Goal: Information Seeking & Learning: Learn about a topic

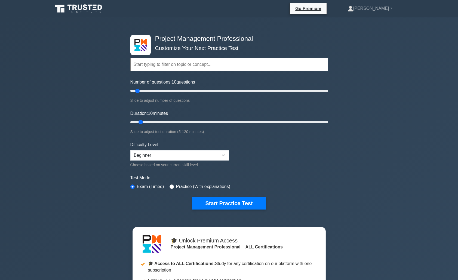
select select "beginner"
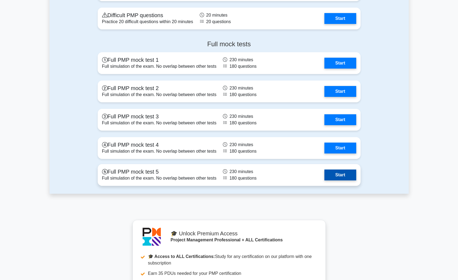
click at [324, 172] on link "Start" at bounding box center [340, 174] width 32 height 11
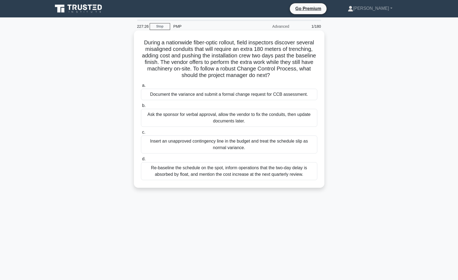
click at [234, 95] on div "Document the variance and submit a formal change request for CCB assessment." at bounding box center [229, 94] width 176 height 11
click at [141, 87] on input "a. Document the variance and submit a formal change request for CCB assessment." at bounding box center [141, 86] width 0 height 4
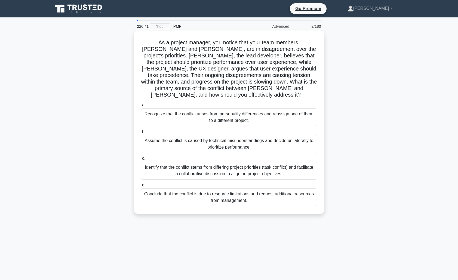
click at [263, 164] on div "Identify that the conflict stems from differing project priorities (task confli…" at bounding box center [229, 171] width 176 height 18
click at [141, 160] on input "c. Identify that the conflict stems from differing project priorities (task con…" at bounding box center [141, 159] width 0 height 4
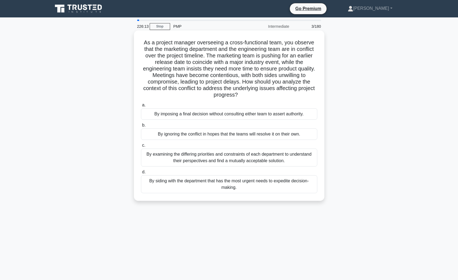
click at [275, 159] on div "By examining the differing priorities and constraints of each department to und…" at bounding box center [229, 157] width 176 height 18
click at [141, 147] on input "c. By examining the differing priorities and constraints of each department to …" at bounding box center [141, 146] width 0 height 4
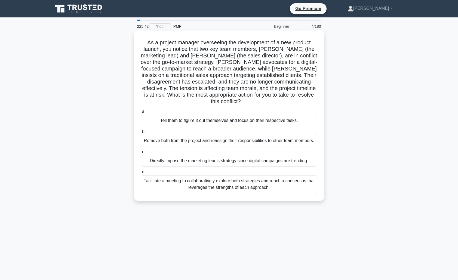
click at [266, 178] on div "Facilitate a meeting to collaboratively explore both strategies and reach a con…" at bounding box center [229, 184] width 176 height 18
click at [141, 174] on input "d. Facilitate a meeting to collaboratively explore both strategies and reach a …" at bounding box center [141, 172] width 0 height 4
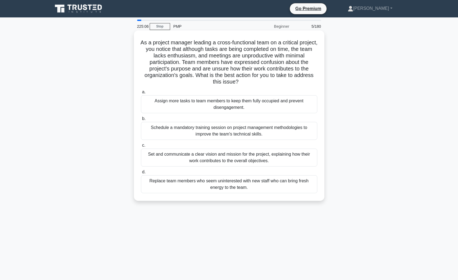
click at [278, 157] on div "Set and communicate a clear vision and mission for the project, explaining how …" at bounding box center [229, 157] width 176 height 18
click at [141, 147] on input "c. Set and communicate a clear vision and mission for the project, explaining h…" at bounding box center [141, 146] width 0 height 4
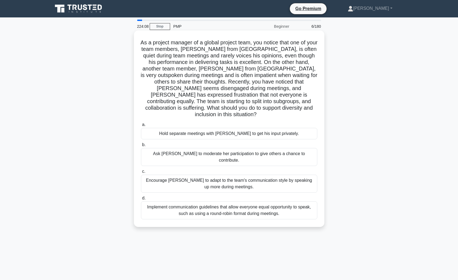
click at [262, 201] on div "Implement communication guidelines that allow everyone equal opportunity to spe…" at bounding box center [229, 210] width 176 height 18
click at [141, 196] on input "d. Implement communication guidelines that allow everyone equal opportunity to …" at bounding box center [141, 198] width 0 height 4
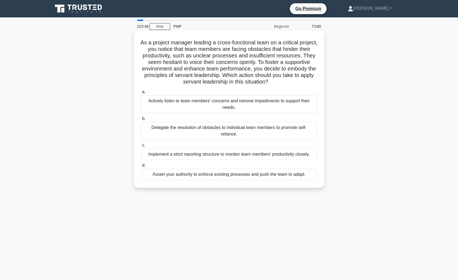
click at [250, 104] on div "Actively listen to team members' concerns and remove impediments to support the…" at bounding box center [229, 104] width 176 height 18
click at [141, 94] on input "a. Actively listen to team members' concerns and remove impediments to support …" at bounding box center [141, 92] width 0 height 4
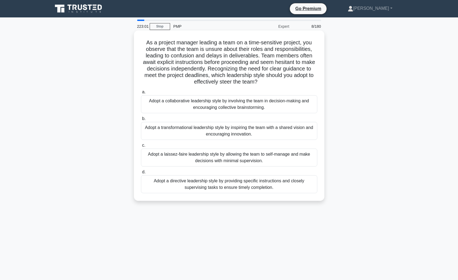
click at [226, 184] on div "Adopt a directive leadership style by providing specific instructions and close…" at bounding box center [229, 184] width 176 height 18
click at [141, 174] on input "d. Adopt a directive leadership style by providing specific instructions and cl…" at bounding box center [141, 172] width 0 height 4
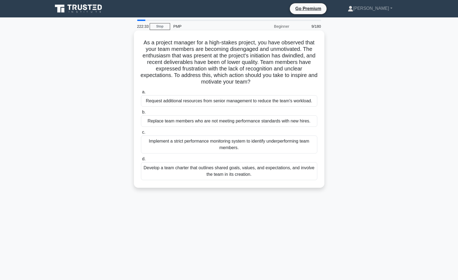
click at [259, 171] on div "Develop a team charter that outlines shared goals, values, and expectations, an…" at bounding box center [229, 171] width 176 height 18
click at [141, 161] on input "d. Develop a team charter that outlines shared goals, values, and expectations,…" at bounding box center [141, 159] width 0 height 4
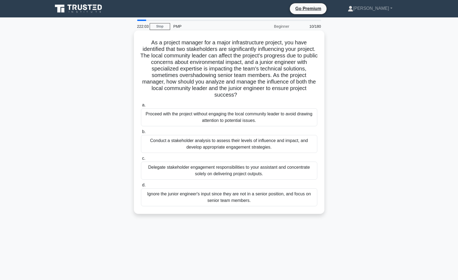
click at [263, 145] on div "Conduct a stakeholder analysis to assess their levels of influence and impact, …" at bounding box center [229, 144] width 176 height 18
click at [141, 134] on input "b. Conduct a stakeholder analysis to assess their levels of influence and impac…" at bounding box center [141, 132] width 0 height 4
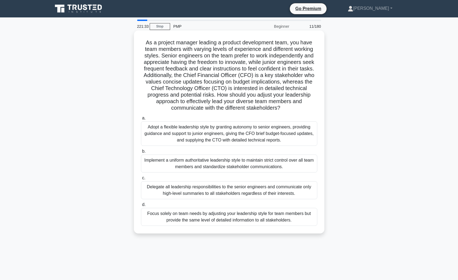
click at [267, 135] on div "Adopt a flexible leadership style by granting autonomy to senior engineers, pro…" at bounding box center [229, 133] width 176 height 24
click at [141, 120] on input "a. Adopt a flexible leadership style by granting autonomy to senior engineers, …" at bounding box center [141, 118] width 0 height 4
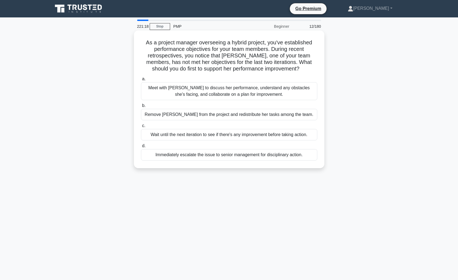
click at [259, 90] on div "Meet with Maria to discuss her performance, understand any obstacles she's faci…" at bounding box center [229, 91] width 176 height 18
click at [141, 81] on input "a. Meet with Maria to discuss her performance, understand any obstacles she's f…" at bounding box center [141, 79] width 0 height 4
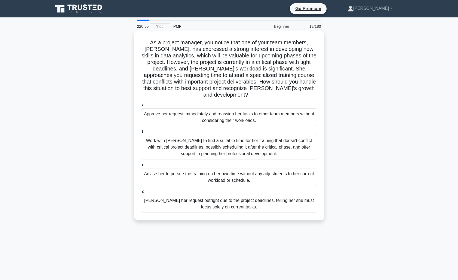
click at [252, 139] on div "Work with Emily to find a suitable time for her training that doesn't conflict …" at bounding box center [229, 147] width 176 height 24
click at [141, 134] on input "b. Work with Emily to find a suitable time for her training that doesn't confli…" at bounding box center [141, 132] width 0 height 4
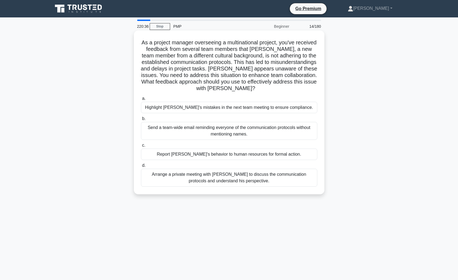
click at [250, 175] on div "Arrange a private meeting with Jacob to discuss the communication protocols and…" at bounding box center [229, 178] width 176 height 18
click at [141, 167] on input "d. Arrange a private meeting with Jacob to discuss the communication protocols …" at bounding box center [141, 166] width 0 height 4
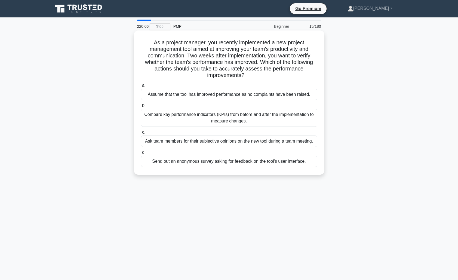
click at [208, 118] on div "Compare key performance indicators (KPIs) from before and after the implementat…" at bounding box center [229, 118] width 176 height 18
click at [141, 107] on input "b. Compare key performance indicators (KPIs) from before and after the implemen…" at bounding box center [141, 106] width 0 height 4
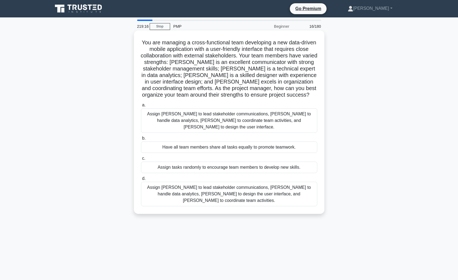
click at [226, 184] on div "Assign Maria to lead stakeholder communications, Ahmed to handle data analytics…" at bounding box center [229, 194] width 176 height 24
click at [141, 180] on input "d. Assign Maria to lead stakeholder communications, Ahmed to handle data analyt…" at bounding box center [141, 179] width 0 height 4
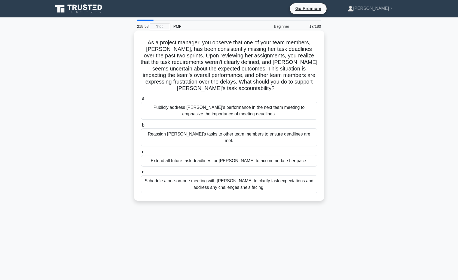
click at [259, 175] on div "Schedule a one-on-one meeting with Emily to clarify task expectations and addre…" at bounding box center [229, 184] width 176 height 18
click at [141, 173] on input "d. Schedule a one-on-one meeting with Emily to clarify task expectations and ad…" at bounding box center [141, 172] width 0 height 4
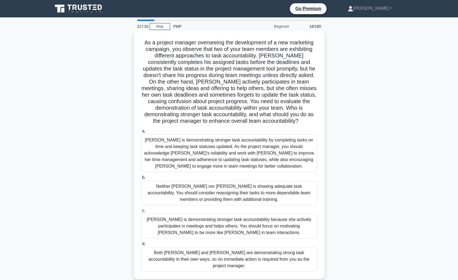
click at [245, 152] on div "Jacob is demonstrating stronger task accountability by completing tasks on time…" at bounding box center [229, 153] width 176 height 38
click at [141, 133] on input "a. Jacob is demonstrating stronger task accountability by completing tasks on t…" at bounding box center [141, 131] width 0 height 4
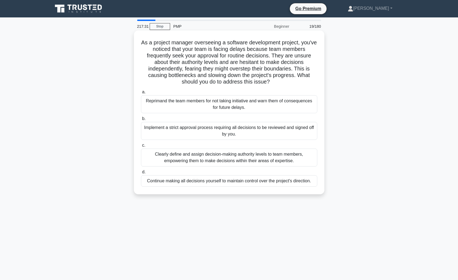
click at [298, 159] on div "Clearly define and assign decision-making authority levels to team members, emp…" at bounding box center [229, 157] width 176 height 18
click at [141, 147] on input "c. Clearly define and assign decision-making authority levels to team members, …" at bounding box center [141, 146] width 0 height 4
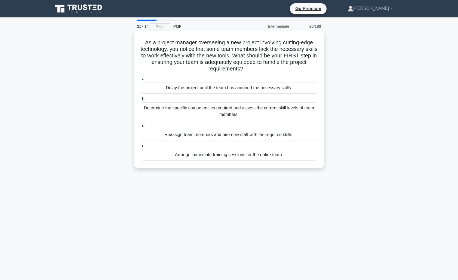
click at [248, 113] on div "Determine the specific competencies required and assess the current skill level…" at bounding box center [229, 111] width 176 height 18
click at [141, 101] on input "b. Determine the specific competencies required and assess the current skill le…" at bounding box center [141, 99] width 0 height 4
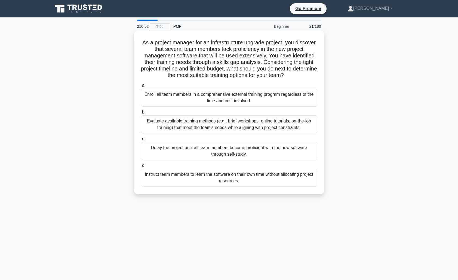
click at [238, 126] on div "Evaluate available training methods (e.g., brief workshops, online tutorials, o…" at bounding box center [229, 124] width 176 height 18
click at [141, 114] on input "b. Evaluate available training methods (e.g., brief workshops, online tutorials…" at bounding box center [141, 112] width 0 height 4
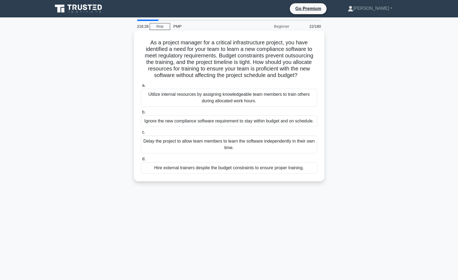
click at [236, 101] on div "Utilize internal resources by assigning knowledgeable team members to train oth…" at bounding box center [229, 98] width 176 height 18
click at [141, 87] on input "a. Utilize internal resources by assigning knowledgeable team members to train …" at bounding box center [141, 86] width 0 height 4
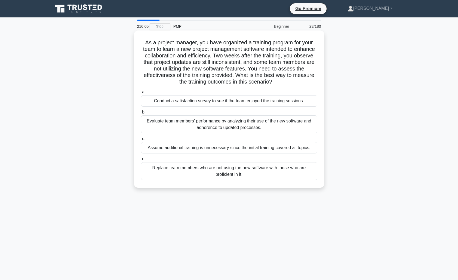
click at [272, 129] on div "Evaluate team members' performance by analyzing their use of the new software a…" at bounding box center [229, 124] width 176 height 18
click at [141, 114] on input "b. Evaluate team members' performance by analyzing their use of the new softwar…" at bounding box center [141, 112] width 0 height 4
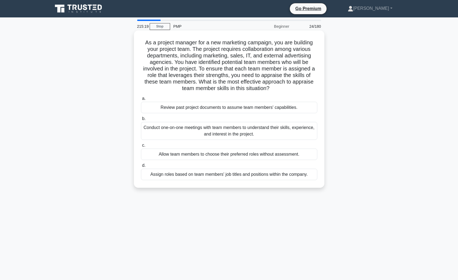
click at [288, 131] on div "Conduct one-on-one meetings with team members to understand their skills, exper…" at bounding box center [229, 131] width 176 height 18
click at [141, 120] on input "b. Conduct one-on-one meetings with team members to understand their skills, ex…" at bounding box center [141, 119] width 0 height 4
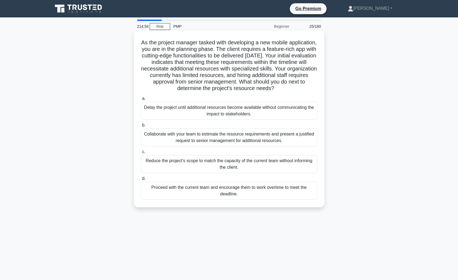
click at [250, 137] on div "Collaborate with your team to estimate the resource requirements and present a …" at bounding box center [229, 137] width 176 height 18
click at [141, 127] on input "b. Collaborate with your team to estimate the resource requirements and present…" at bounding box center [141, 125] width 0 height 4
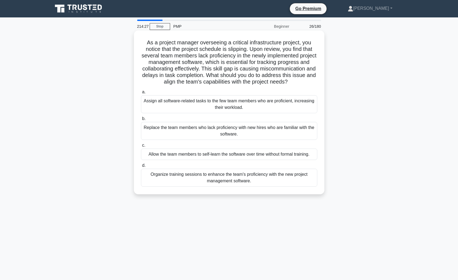
click at [243, 177] on div "Organize training sessions to enhance the team's proficiency with the new proje…" at bounding box center [229, 178] width 176 height 18
click at [141, 167] on input "d. Organize training sessions to enhance the team's proficiency with the new pr…" at bounding box center [141, 166] width 0 height 4
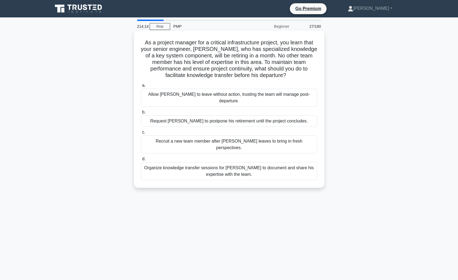
click at [246, 162] on div "Organize knowledge transfer sessions for Daniel to document and share his exper…" at bounding box center [229, 171] width 176 height 18
click at [141, 160] on input "d. Organize knowledge transfer sessions for Daniel to document and share his ex…" at bounding box center [141, 159] width 0 height 4
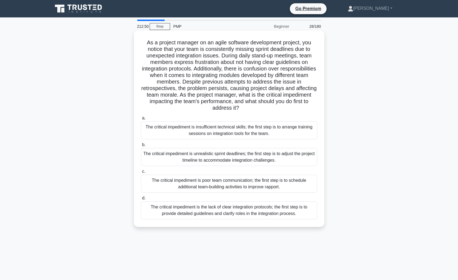
click at [234, 212] on div "The critical impediment is the lack of clear integration protocols; the first s…" at bounding box center [229, 210] width 176 height 18
click at [141, 200] on input "d. The critical impediment is the lack of clear integration protocols; the firs…" at bounding box center [141, 198] width 0 height 4
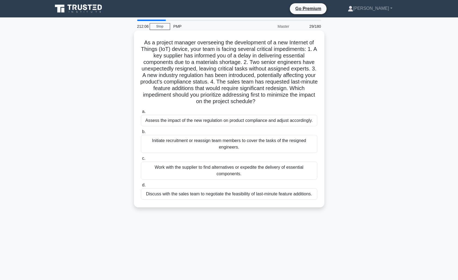
click at [262, 122] on div "Assess the impact of the new regulation on product compliance and adjust accord…" at bounding box center [229, 120] width 176 height 11
click at [141, 113] on input "a. Assess the impact of the new regulation on product compliance and adjust acc…" at bounding box center [141, 112] width 0 height 4
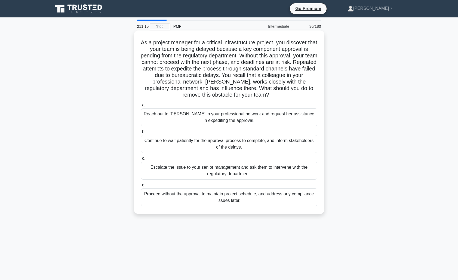
click at [264, 117] on div "Reach out to Susan in your professional network and request her assistance in e…" at bounding box center [229, 117] width 176 height 18
click at [141, 107] on input "a. Reach out to Susan in your professional network and request her assistance i…" at bounding box center [141, 105] width 0 height 4
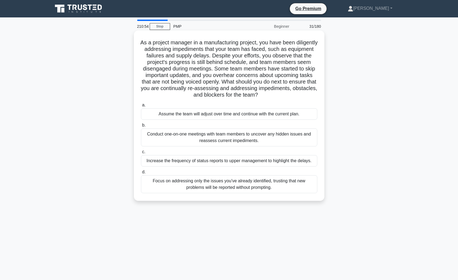
click at [259, 138] on div "Conduct one-on-one meetings with team members to uncover any hidden issues and …" at bounding box center [229, 137] width 176 height 18
click at [141, 127] on input "b. Conduct one-on-one meetings with team members to uncover any hidden issues a…" at bounding box center [141, 125] width 0 height 4
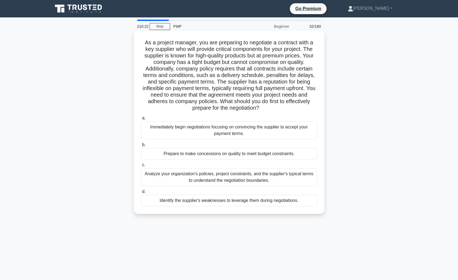
click at [231, 177] on div "Analyze your organization's policies, project constraints, and the supplier's t…" at bounding box center [229, 177] width 176 height 18
click at [141, 167] on input "c. Analyze your organization's policies, project constraints, and the supplier'…" at bounding box center [141, 165] width 0 height 4
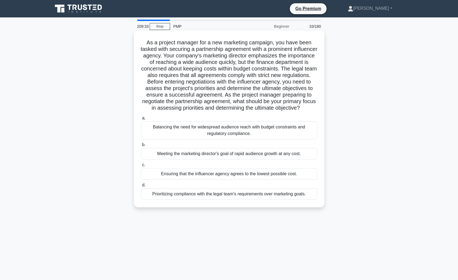
click at [249, 138] on div "Balancing the need for widespread audience reach with budget constraints and re…" at bounding box center [229, 130] width 176 height 18
click at [141, 120] on input "a. Balancing the need for widespread audience reach with budget constraints and…" at bounding box center [141, 118] width 0 height 4
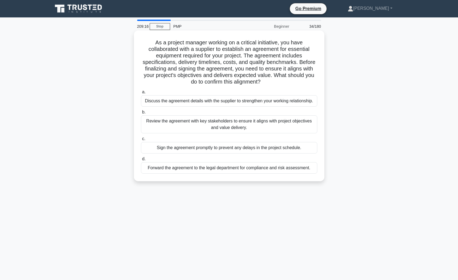
click at [256, 127] on div "Review the agreement with key stakeholders to ensure it aligns with project obj…" at bounding box center [229, 124] width 176 height 18
click at [141, 114] on input "b. Review the agreement with key stakeholders to ensure it aligns with project …" at bounding box center [141, 112] width 0 height 4
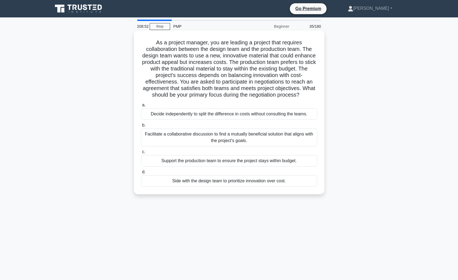
click at [256, 139] on div "Facilitate a collaborative discussion to find a mutually beneficial solution th…" at bounding box center [229, 137] width 176 height 18
click at [141, 127] on input "b. Facilitate a collaborative discussion to find a mutually beneficial solution…" at bounding box center [141, 125] width 0 height 4
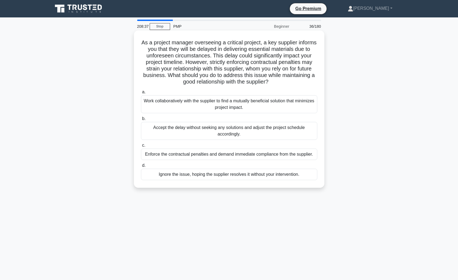
click at [256, 106] on div "Work collaboratively with the supplier to find a mutually beneficial solution t…" at bounding box center [229, 104] width 176 height 18
click at [141, 94] on input "a. Work collaboratively with the supplier to find a mutually beneficial solutio…" at bounding box center [141, 92] width 0 height 4
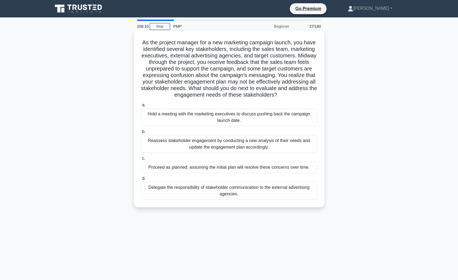
click at [236, 146] on div "Reassess stakeholder engagement by conducting a new analysis of their needs and…" at bounding box center [229, 144] width 176 height 18
click at [141, 134] on input "b. Reassess stakeholder engagement by conducting a new analysis of their needs …" at bounding box center [141, 132] width 0 height 4
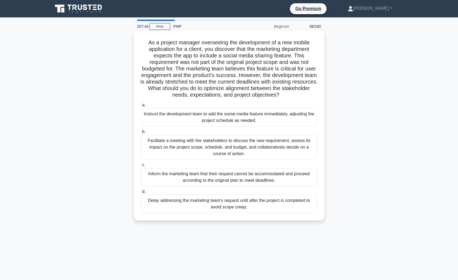
click at [250, 148] on div "Facilitate a meeting with the stakeholders to discuss the new requirement, asse…" at bounding box center [229, 147] width 176 height 24
click at [141, 134] on input "b. Facilitate a meeting with the stakeholders to discuss the new requirement, a…" at bounding box center [141, 132] width 0 height 4
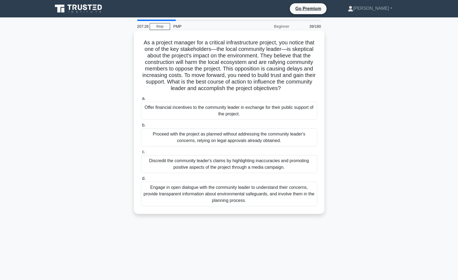
click at [250, 194] on div "Engage in open dialogue with the community leader to understand their concerns,…" at bounding box center [229, 194] width 176 height 24
click at [141, 180] on input "d. Engage in open dialogue with the community leader to understand their concer…" at bounding box center [141, 179] width 0 height 4
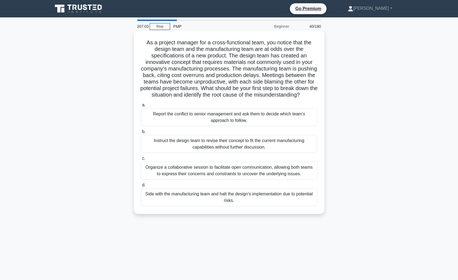
click at [261, 173] on div "Organize a collaborative session to facilitate open communication, allowing bot…" at bounding box center [229, 171] width 176 height 18
click at [141, 160] on input "c. Organize a collaborative session to facilitate open communication, allowing …" at bounding box center [141, 159] width 0 height 4
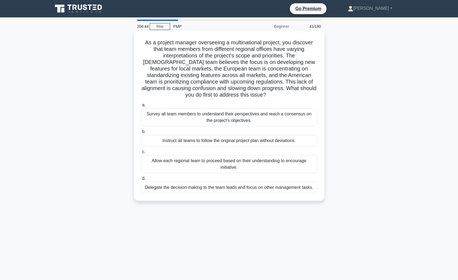
click at [259, 118] on div "Survey all team members to understand their perspectives and reach a consensus …" at bounding box center [229, 117] width 176 height 18
click at [141, 107] on input "a. Survey all team members to understand their perspectives and reach a consens…" at bounding box center [141, 105] width 0 height 4
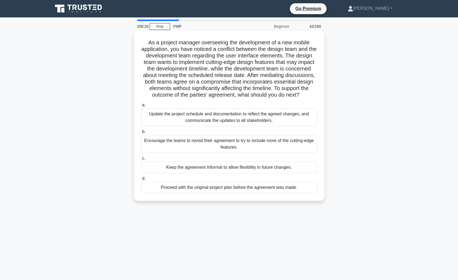
click at [239, 116] on div "Update the project schedule and documentation to reflect the agreed changes, an…" at bounding box center [229, 117] width 176 height 18
click at [141, 107] on input "a. Update the project schedule and documentation to reflect the agreed changes,…" at bounding box center [141, 105] width 0 height 4
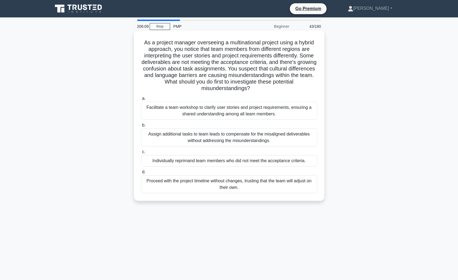
click at [252, 112] on div "Facilitate a team workshop to clarify user stories and project requirements, en…" at bounding box center [229, 111] width 176 height 18
click at [141, 100] on input "a. Facilitate a team workshop to clarify user stories and project requirements,…" at bounding box center [141, 99] width 0 height 4
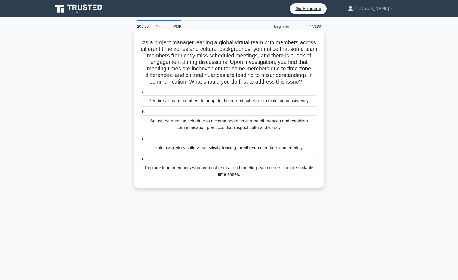
click at [276, 123] on div "Adjust the meeting schedule to accommodate time zone differences and establish …" at bounding box center [229, 124] width 176 height 18
click at [141, 114] on input "b. Adjust the meeting schedule to accommodate time zone differences and establi…" at bounding box center [141, 112] width 0 height 4
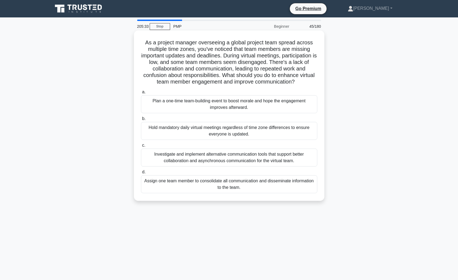
click at [250, 157] on div "Investigate and implement alternative communication tools that support better c…" at bounding box center [229, 157] width 176 height 18
click at [141, 147] on input "c. Investigate and implement alternative communication tools that support bette…" at bounding box center [141, 146] width 0 height 4
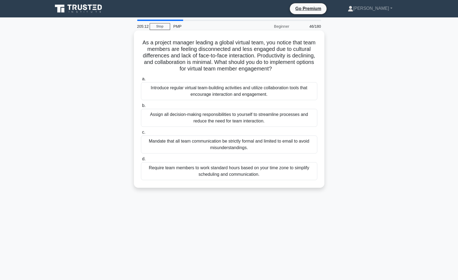
click at [242, 91] on div "Introduce regular virtual team-building activities and utilize collaboration to…" at bounding box center [229, 91] width 176 height 18
click at [141, 81] on input "a. Introduce regular virtual team-building activities and utilize collaboration…" at bounding box center [141, 79] width 0 height 4
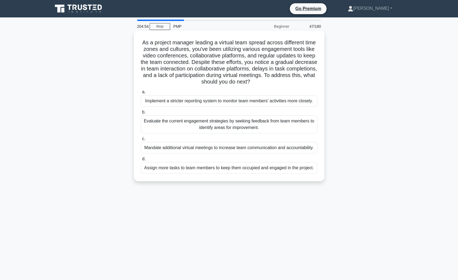
click at [260, 124] on div "Evaluate the current engagement strategies by seeking feedback from team member…" at bounding box center [229, 124] width 176 height 18
click at [141, 114] on input "b. Evaluate the current engagement strategies by seeking feedback from team mem…" at bounding box center [141, 112] width 0 height 4
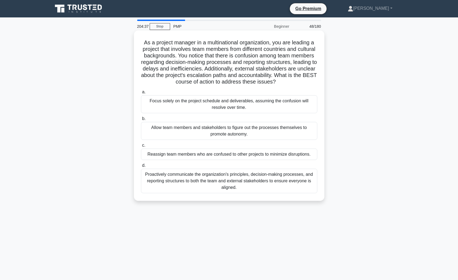
click at [258, 184] on div "Proactively communicate the organization's principles, decision-making processe…" at bounding box center [229, 181] width 176 height 24
click at [141, 167] on input "d. Proactively communicate the organization's principles, decision-making proce…" at bounding box center [141, 166] width 0 height 4
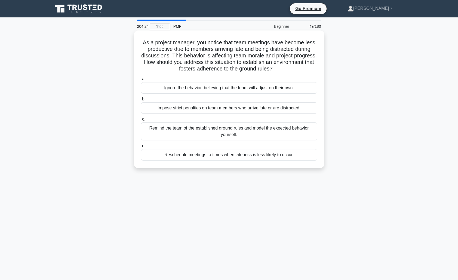
click at [252, 131] on div "Remind the team of the established ground rules and model the expected behavior…" at bounding box center [229, 131] width 176 height 18
click at [141, 121] on input "c. Remind the team of the established ground rules and model the expected behav…" at bounding box center [141, 119] width 0 height 4
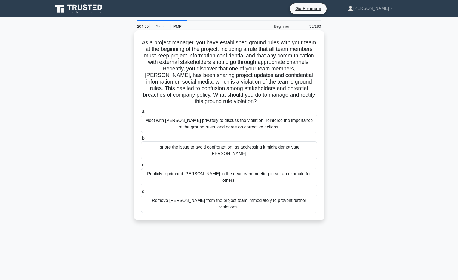
click at [246, 119] on div "Meet with Tom privately to discuss the violation, reinforce the importance of t…" at bounding box center [229, 124] width 176 height 18
click at [141, 113] on input "a. Meet with Tom privately to discuss the violation, reinforce the importance o…" at bounding box center [141, 112] width 0 height 4
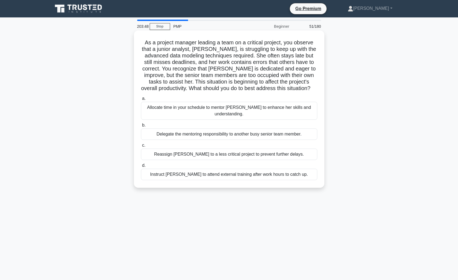
click at [277, 109] on div "Allocate time in your schedule to mentor Emma to enhance her skills and underst…" at bounding box center [229, 111] width 176 height 18
click at [141, 100] on input "a. Allocate time in your schedule to mentor Emma to enhance her skills and unde…" at bounding box center [141, 99] width 0 height 4
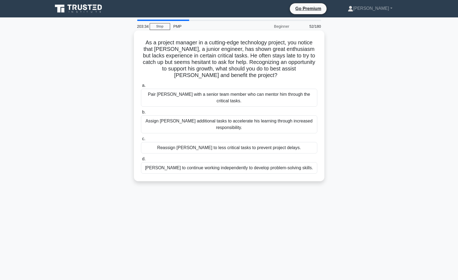
click at [271, 99] on div "Pair Sam with a senior team member who can mentor him through the critical task…" at bounding box center [229, 98] width 176 height 18
click at [141, 87] on input "a. Pair Sam with a senior team member who can mentor him through the critical t…" at bounding box center [141, 86] width 0 height 4
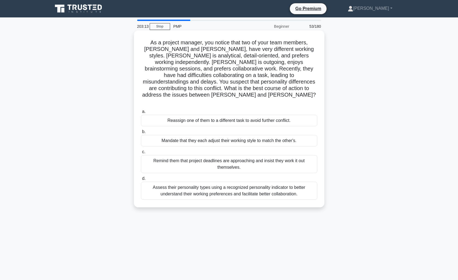
click at [253, 182] on div "Assess their personality types using a recognized personality indicator to bett…" at bounding box center [229, 191] width 176 height 18
click at [141, 179] on input "d. Assess their personality types using a recognized personality indicator to b…" at bounding box center [141, 179] width 0 height 4
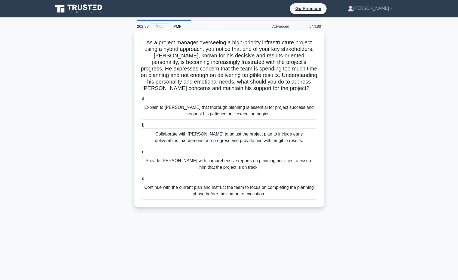
click at [254, 137] on div "Collaborate with Thomas to adjust the project plan to include early deliverable…" at bounding box center [229, 137] width 176 height 18
click at [141, 127] on input "b. Collaborate with Thomas to adjust the project plan to include early delivera…" at bounding box center [141, 125] width 0 height 4
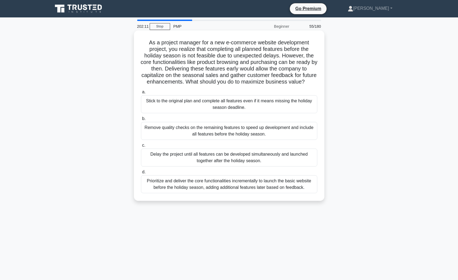
click at [272, 185] on div "Prioritize and deliver the core functionalities incrementally to launch the bas…" at bounding box center [229, 184] width 176 height 18
click at [141, 174] on input "d. Prioritize and deliver the core functionalities incrementally to launch the …" at bounding box center [141, 172] width 0 height 4
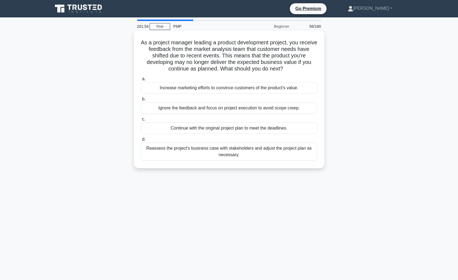
click at [251, 155] on div "Reassess the project's business case with stakeholders and adjust the project p…" at bounding box center [229, 152] width 176 height 18
click at [141, 141] on input "d. Reassess the project's business case with stakeholders and adjust the projec…" at bounding box center [141, 140] width 0 height 4
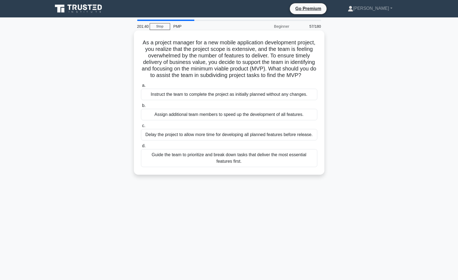
click at [271, 163] on div "Guide the team to prioritize and break down tasks that deliver the most essenti…" at bounding box center [229, 158] width 176 height 18
click at [141, 148] on input "d. Guide the team to prioritize and break down tasks that deliver the most esse…" at bounding box center [141, 146] width 0 height 4
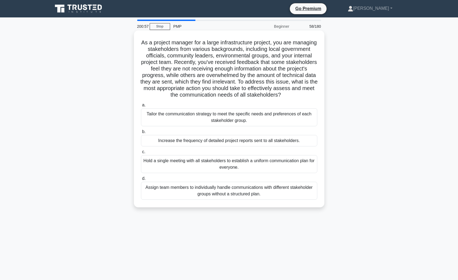
click at [229, 119] on div "Tailor the communication strategy to meet the specific needs and preferences of…" at bounding box center [229, 117] width 176 height 18
click at [141, 107] on input "a. Tailor the communication strategy to meet the specific needs and preferences…" at bounding box center [141, 105] width 0 height 4
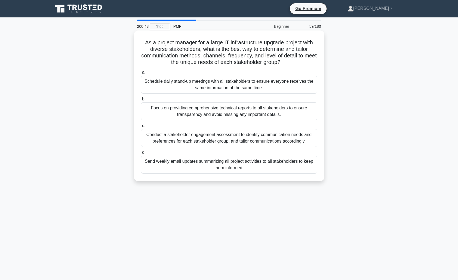
click at [266, 140] on div "Conduct a stakeholder engagement assessment to identify communication needs and…" at bounding box center [229, 138] width 176 height 18
click at [141, 128] on input "c. Conduct a stakeholder engagement assessment to identify communication needs …" at bounding box center [141, 126] width 0 height 4
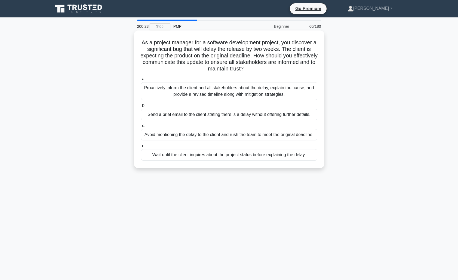
click at [241, 93] on div "Proactively inform the client and all stakeholders about the delay, explain the…" at bounding box center [229, 91] width 176 height 18
click at [141, 81] on input "a. Proactively inform the client and all stakeholders about the delay, explain …" at bounding box center [141, 79] width 0 height 4
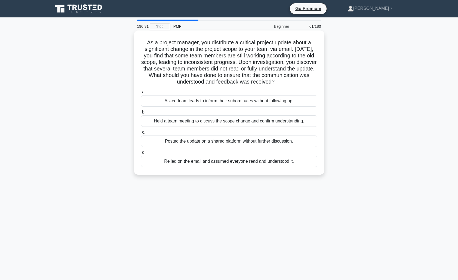
click at [242, 120] on div "Held a team meeting to discuss the scope change and confirm understanding." at bounding box center [229, 120] width 176 height 11
click at [141, 114] on input "b. Held a team meeting to discuss the scope change and confirm understanding." at bounding box center [141, 112] width 0 height 4
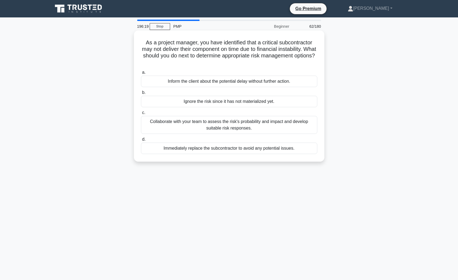
click at [274, 127] on div "Collaborate with your team to assess the risk's probability and impact and deve…" at bounding box center [229, 125] width 176 height 18
click at [141, 114] on input "c. Collaborate with your team to assess the risk's probability and impact and d…" at bounding box center [141, 113] width 0 height 4
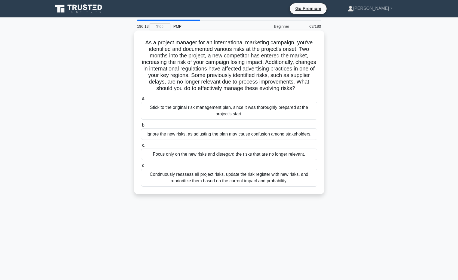
click at [259, 179] on div "Continuously reassess all project risks, update the risk register with new risk…" at bounding box center [229, 178] width 176 height 18
click at [141, 167] on input "d. Continuously reassess all project risks, update the risk register with new r…" at bounding box center [141, 166] width 0 height 4
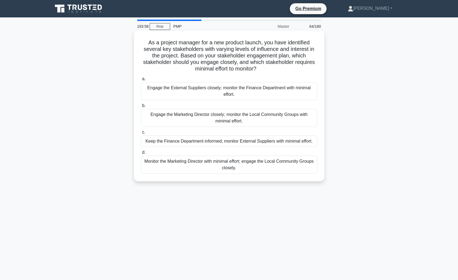
click at [216, 123] on div "Engage the Marketing Director closely; monitor the Local Community Groups with …" at bounding box center [229, 118] width 176 height 18
click at [141, 107] on input "b. Engage the Marketing Director closely; monitor the Local Community Groups wi…" at bounding box center [141, 106] width 0 height 4
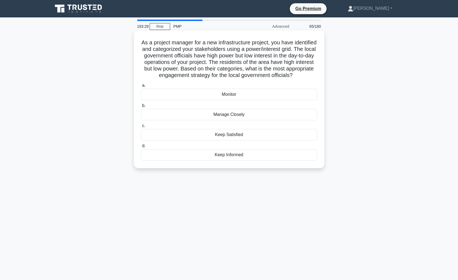
click at [206, 134] on div "Keep Satisfied" at bounding box center [229, 134] width 176 height 11
click at [141, 128] on input "c. Keep Satisfied" at bounding box center [141, 126] width 0 height 4
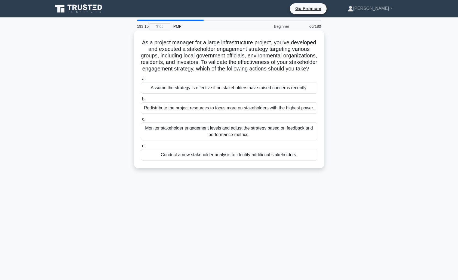
click at [290, 132] on div "Monitor stakeholder engagement levels and adjust the strategy based on feedback…" at bounding box center [229, 131] width 176 height 18
click at [141, 121] on input "c. Monitor stakeholder engagement levels and adjust the strategy based on feedb…" at bounding box center [141, 119] width 0 height 4
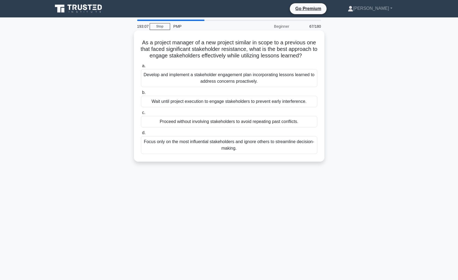
click at [284, 81] on div "Develop and implement a stakeholder engagement plan incorporating lessons learn…" at bounding box center [229, 78] width 176 height 18
click at [141, 68] on input "a. Develop and implement a stakeholder engagement plan incorporating lessons le…" at bounding box center [141, 66] width 0 height 4
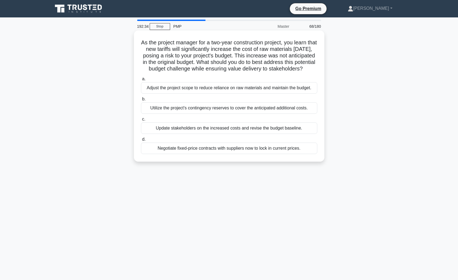
click at [250, 154] on div "Negotiate fixed-price contracts with suppliers now to lock in current prices." at bounding box center [229, 148] width 176 height 11
click at [141, 141] on input "d. Negotiate fixed-price contracts with suppliers now to lock in current prices." at bounding box center [141, 140] width 0 height 4
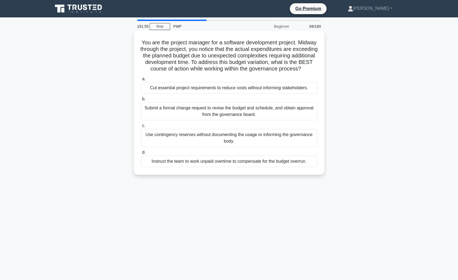
click at [268, 118] on div "Submit a formal change request to revise the budget and schedule, and obtain ap…" at bounding box center [229, 111] width 176 height 18
click at [141, 101] on input "b. Submit a formal change request to revise the budget and schedule, and obtain…" at bounding box center [141, 99] width 0 height 4
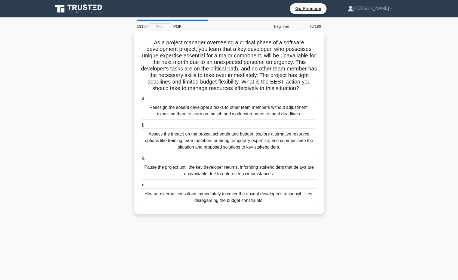
click at [292, 147] on div "Assess the impact on the project schedule and budget, explore alternative resou…" at bounding box center [229, 140] width 176 height 24
click at [141, 127] on input "b. Assess the impact on the project schedule and budget, explore alternative re…" at bounding box center [141, 125] width 0 height 4
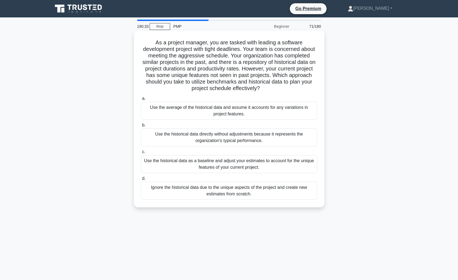
click at [289, 166] on div "Use the historical data as a baseline and adjust your estimates to account for …" at bounding box center [229, 164] width 176 height 18
click at [141, 154] on input "c. Use the historical data as a baseline and adjust your estimates to account f…" at bounding box center [141, 152] width 0 height 4
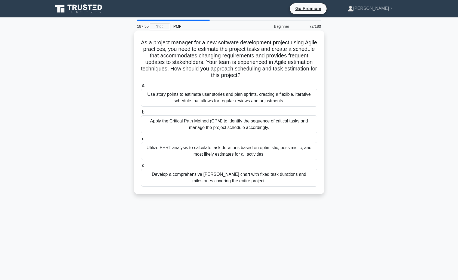
click at [255, 176] on div "Develop a comprehensive Gantt chart with fixed task durations and milestones co…" at bounding box center [229, 178] width 176 height 18
click at [141, 167] on input "d. Develop a comprehensive Gantt chart with fixed task durations and milestones…" at bounding box center [141, 166] width 0 height 4
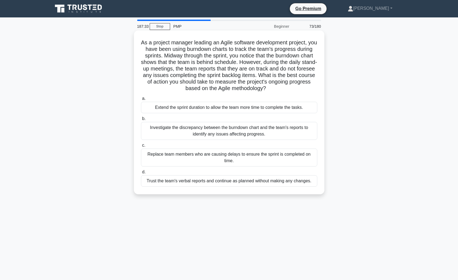
click at [256, 135] on div "Investigate the discrepancy between the burndown chart and the team's reports t…" at bounding box center [229, 131] width 176 height 18
click at [141, 120] on input "b. Investigate the discrepancy between the burndown chart and the team's report…" at bounding box center [141, 119] width 0 height 4
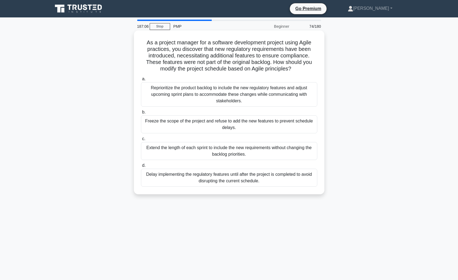
click at [287, 94] on div "Reprioritize the product backlog to include the new regulatory features and adj…" at bounding box center [229, 94] width 176 height 24
click at [141, 81] on input "a. Reprioritize the product backlog to include the new regulatory features and …" at bounding box center [141, 79] width 0 height 4
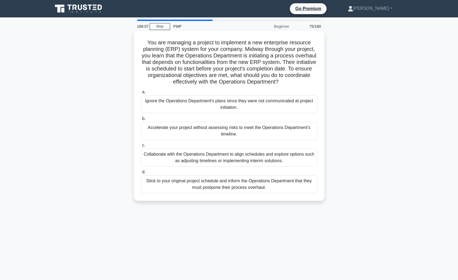
click at [236, 157] on div "Collaborate with the Operations Department to align schedules and explore optio…" at bounding box center [229, 157] width 176 height 18
click at [141, 147] on input "c. Collaborate with the Operations Department to align schedules and explore op…" at bounding box center [141, 146] width 0 height 4
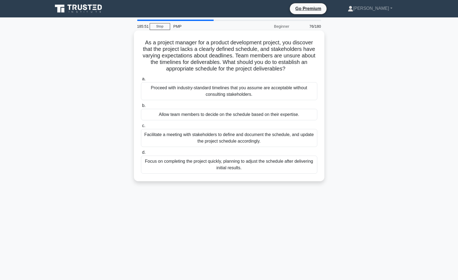
click at [287, 141] on div "Facilitate a meeting with stakeholders to define and document the schedule, and…" at bounding box center [229, 138] width 176 height 18
click at [141, 128] on input "c. Facilitate a meeting with stakeholders to define and document the schedule, …" at bounding box center [141, 126] width 0 height 4
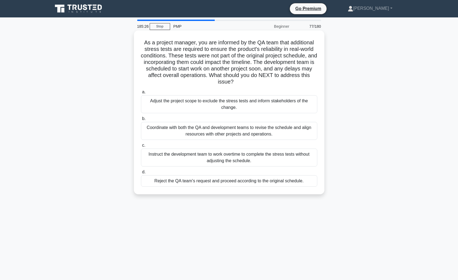
click at [236, 135] on div "Coordinate with both the QA and development teams to revise the schedule and al…" at bounding box center [229, 131] width 176 height 18
click at [141, 120] on input "b. Coordinate with both the QA and development teams to revise the schedule and…" at bounding box center [141, 119] width 0 height 4
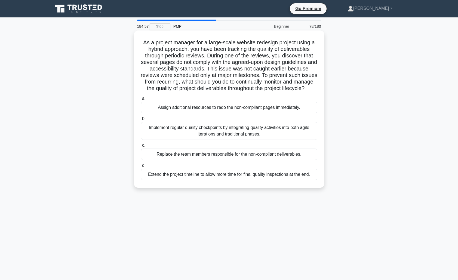
click at [293, 129] on div "Implement regular quality checkpoints by integrating quality activities into bo…" at bounding box center [229, 131] width 176 height 18
click at [141, 120] on input "b. Implement regular quality checkpoints by integrating quality activities into…" at bounding box center [141, 119] width 0 height 4
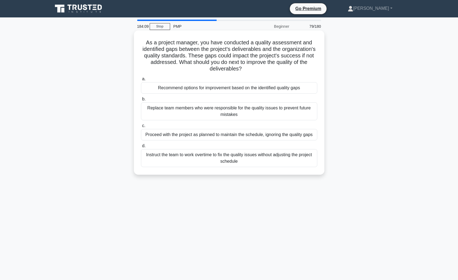
click at [245, 90] on div "Recommend options for improvement based on the identified quality gaps" at bounding box center [229, 87] width 176 height 11
click at [141, 81] on input "a. Recommend options for improvement based on the identified quality gaps" at bounding box center [141, 79] width 0 height 4
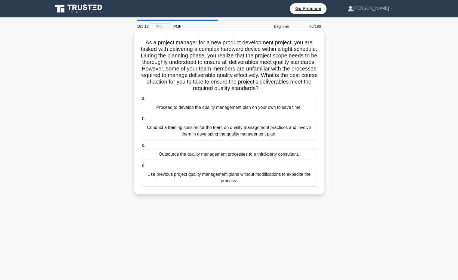
click at [257, 132] on div "Conduct a training session for the team on quality management practices and inv…" at bounding box center [229, 131] width 176 height 18
click at [141, 120] on input "b. Conduct a training session for the team on quality management practices and …" at bounding box center [141, 119] width 0 height 4
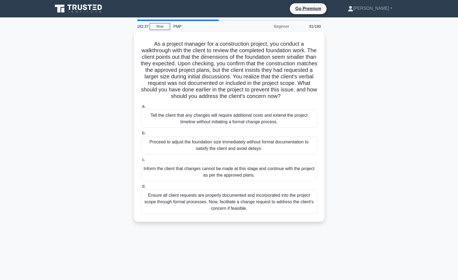
click at [282, 202] on div "Ensure all client requests are properly documented and incorporated into the pr…" at bounding box center [229, 202] width 176 height 24
click at [141, 188] on input "d. Ensure all client requests are properly documented and incorporated into the…" at bounding box center [141, 187] width 0 height 4
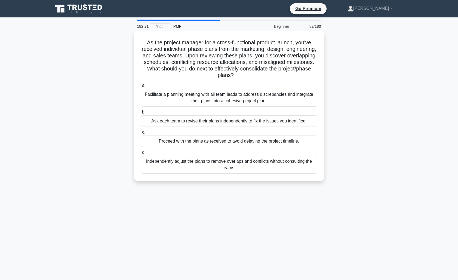
click at [232, 98] on div "Facilitate a planning meeting with all team leads to address discrepancies and …" at bounding box center [229, 98] width 176 height 18
click at [141, 87] on input "a. Facilitate a planning meeting with all team leads to address discrepancies a…" at bounding box center [141, 86] width 0 height 4
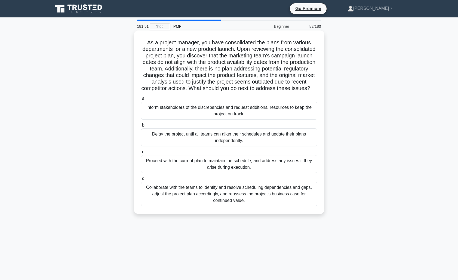
click at [251, 197] on div "Collaborate with the teams to identify and resolve scheduling dependencies and …" at bounding box center [229, 194] width 176 height 24
click at [141, 180] on input "d. Collaborate with the teams to identify and resolve scheduling dependencies a…" at bounding box center [141, 179] width 0 height 4
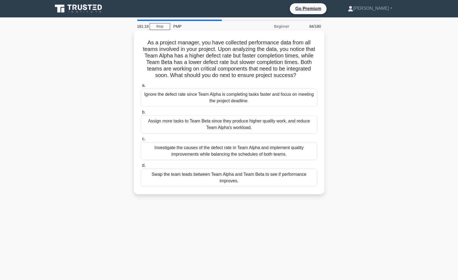
click at [249, 154] on div "Investigate the causes of the defect rate in Team Alpha and implement quality i…" at bounding box center [229, 151] width 176 height 18
click at [141, 141] on input "c. Investigate the causes of the defect rate in Team Alpha and implement qualit…" at bounding box center [141, 139] width 0 height 4
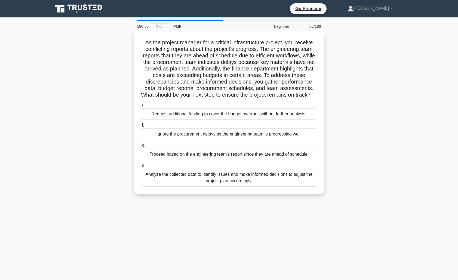
click at [259, 187] on div "Analyze the collected data to identify issues and make informed decisions to ad…" at bounding box center [229, 178] width 176 height 18
click at [141, 167] on input "d. Analyze the collected data to identify issues and make informed decisions to…" at bounding box center [141, 166] width 0 height 4
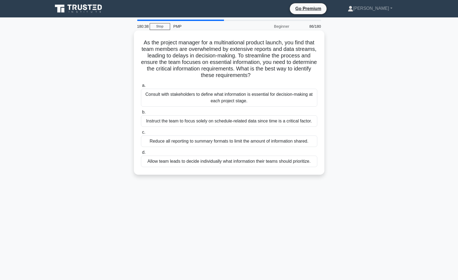
click at [240, 100] on div "Consult with stakeholders to define what information is essential for decision-…" at bounding box center [229, 98] width 176 height 18
click at [141, 87] on input "a. Consult with stakeholders to define what information is essential for decisi…" at bounding box center [141, 86] width 0 height 4
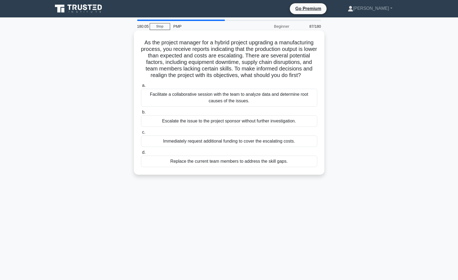
click at [264, 97] on div "Facilitate a collaborative session with the team to analyze data and determine …" at bounding box center [229, 98] width 176 height 18
click at [141, 87] on input "a. Facilitate a collaborative session with the team to analyze data and determi…" at bounding box center [141, 86] width 0 height 4
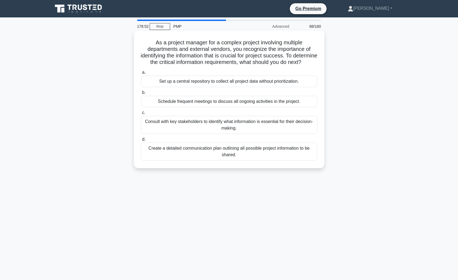
click at [247, 133] on div "Consult with key stakeholders to identify what information is essential for the…" at bounding box center [229, 125] width 176 height 18
click at [141, 114] on input "c. Consult with key stakeholders to identify what information is essential for …" at bounding box center [141, 113] width 0 height 4
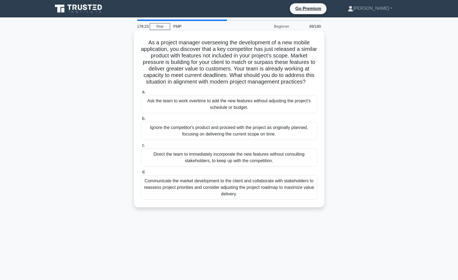
click at [252, 190] on div "Communicate the market development to the client and collaborate with stakehold…" at bounding box center [229, 187] width 176 height 24
click at [141, 174] on input "d. Communicate the market development to the client and collaborate with stakeh…" at bounding box center [141, 172] width 0 height 4
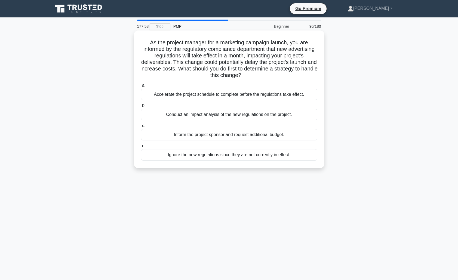
click at [243, 116] on div "Conduct an impact analysis of the new regulations on the project." at bounding box center [229, 114] width 176 height 11
click at [141, 107] on input "b. Conduct an impact analysis of the new regulations on the project." at bounding box center [141, 106] width 0 height 4
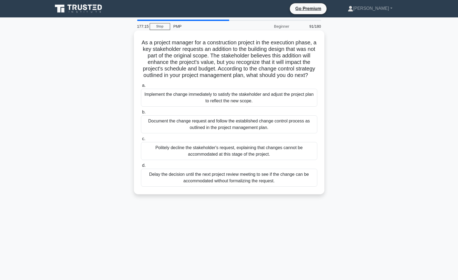
click at [224, 123] on div "Document the change request and follow the established change control process a…" at bounding box center [229, 124] width 176 height 18
click at [141, 114] on input "b. Document the change request and follow the established change control proces…" at bounding box center [141, 112] width 0 height 4
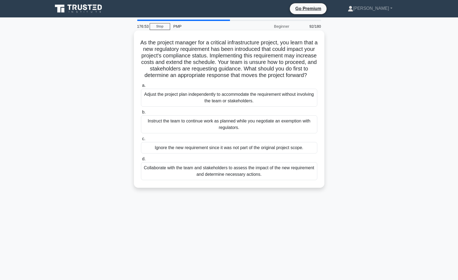
click at [169, 180] on div "Collaborate with the team and stakeholders to assess the impact of the new requ…" at bounding box center [229, 171] width 176 height 18
click at [141, 161] on input "d. Collaborate with the team and stakeholders to assess the impact of the new r…" at bounding box center [141, 159] width 0 height 4
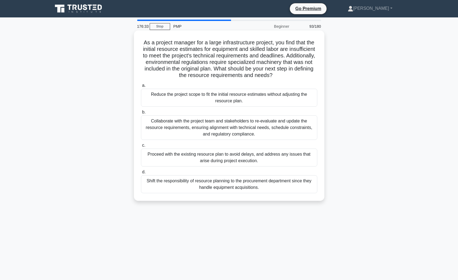
click at [183, 127] on div "Collaborate with the project team and stakeholders to re-evaluate and update th…" at bounding box center [229, 127] width 176 height 24
click at [141, 114] on input "b. Collaborate with the project team and stakeholders to re-evaluate and update…" at bounding box center [141, 112] width 0 height 4
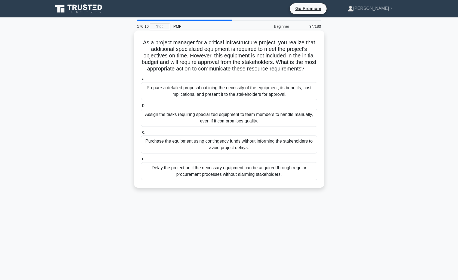
click at [222, 95] on div "Prepare a detailed proposal outlining the necessity of the equipment, its benef…" at bounding box center [229, 91] width 176 height 18
click at [141, 81] on input "a. Prepare a detailed proposal outlining the necessity of the equipment, its be…" at bounding box center [141, 79] width 0 height 4
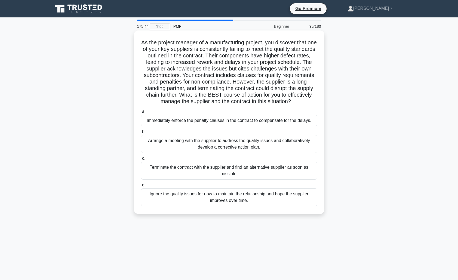
click at [181, 148] on div "Arrange a meeting with the supplier to address the quality issues and collabora…" at bounding box center [229, 144] width 176 height 18
click at [141, 134] on input "b. Arrange a meeting with the supplier to address the quality issues and collab…" at bounding box center [141, 132] width 0 height 4
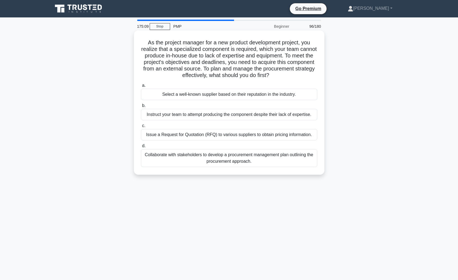
click at [177, 159] on div "Collaborate with stakeholders to develop a procurement management plan outlinin…" at bounding box center [229, 158] width 176 height 18
click at [141, 148] on input "d. Collaborate with stakeholders to develop a procurement management plan outli…" at bounding box center [141, 146] width 0 height 4
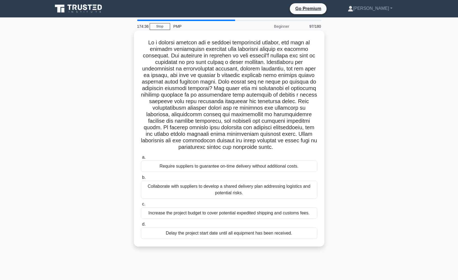
click at [190, 184] on div "Collaborate with suppliers to develop a shared delivery plan addressing logisti…" at bounding box center [229, 190] width 176 height 18
click at [141, 179] on input "b. Collaborate with suppliers to develop a shared delivery plan addressing logi…" at bounding box center [141, 178] width 0 height 4
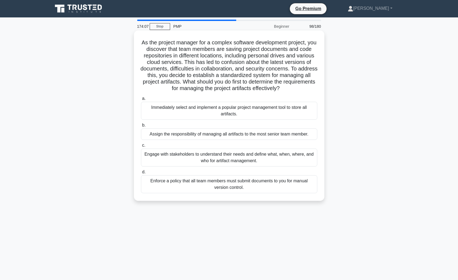
click at [197, 157] on div "Engage with stakeholders to understand their needs and define what, when, where…" at bounding box center [229, 157] width 176 height 18
click at [141, 147] on input "c. Engage with stakeholders to understand their needs and define what, when, wh…" at bounding box center [141, 146] width 0 height 4
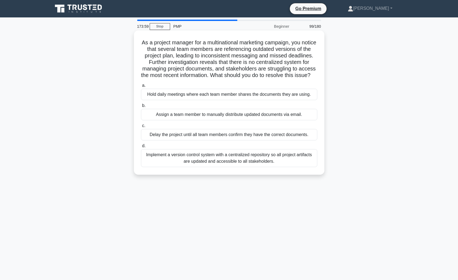
click at [166, 165] on div "Implement a version control system with a centralized repository so all project…" at bounding box center [229, 158] width 176 height 18
click at [141, 148] on input "d. Implement a version control system with a centralized repository so all proj…" at bounding box center [141, 146] width 0 height 4
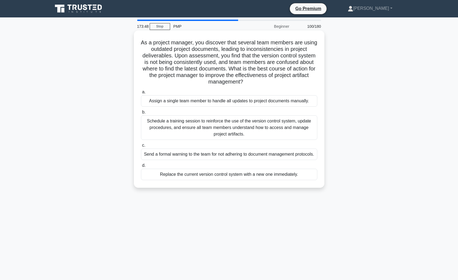
click at [199, 130] on div "Schedule a training session to reinforce the use of the version control system,…" at bounding box center [229, 127] width 176 height 24
click at [141, 114] on input "b. Schedule a training session to reinforce the use of the version control syst…" at bounding box center [141, 112] width 0 height 4
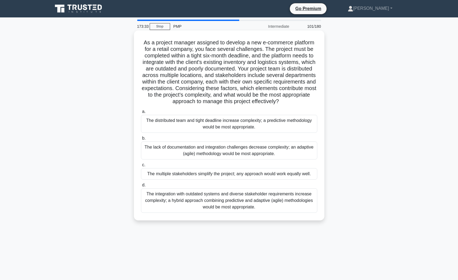
click at [184, 199] on div "The integration with outdated systems and diverse stakeholder requirements incr…" at bounding box center [229, 200] width 176 height 24
click at [141, 187] on input "d. The integration with outdated systems and diverse stakeholder requirements i…" at bounding box center [141, 185] width 0 height 4
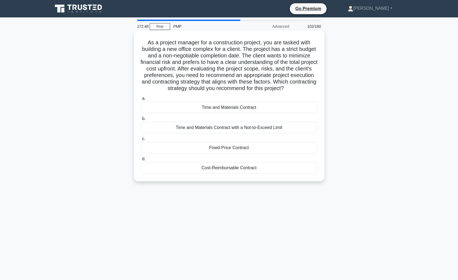
click at [177, 145] on div "Fixed-Price Contract" at bounding box center [229, 147] width 176 height 11
click at [141, 141] on input "c. Fixed-Price Contract" at bounding box center [141, 139] width 0 height 4
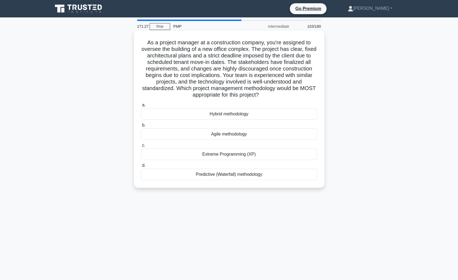
click at [227, 176] on div "Predictive (Waterfall) methodology" at bounding box center [229, 174] width 176 height 11
click at [141, 167] on input "d. Predictive (Waterfall) methodology" at bounding box center [141, 166] width 0 height 4
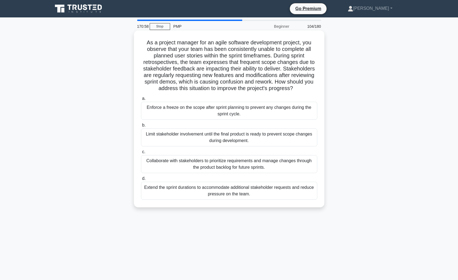
click at [176, 163] on div "Collaborate with stakeholders to prioritize requirements and manage changes thr…" at bounding box center [229, 164] width 176 height 18
click at [141, 154] on input "c. Collaborate with stakeholders to prioritize requirements and manage changes …" at bounding box center [141, 152] width 0 height 4
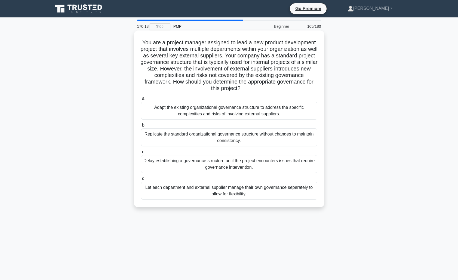
click at [200, 113] on div "Adapt the existing organizational governance structure to address the specific …" at bounding box center [229, 111] width 176 height 18
click at [141, 100] on input "a. Adapt the existing organizational governance structure to address the specif…" at bounding box center [141, 99] width 0 height 4
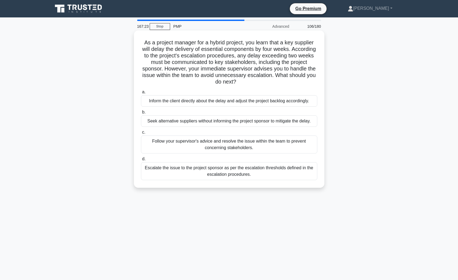
click at [258, 171] on div "Escalate the issue to the project sponsor as per the escalation thresholds defi…" at bounding box center [229, 171] width 176 height 18
click at [141, 161] on input "d. Escalate the issue to the project sponsor as per the escalation thresholds d…" at bounding box center [141, 159] width 0 height 4
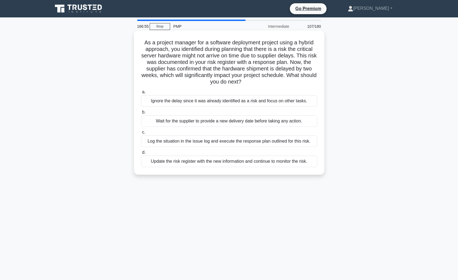
click at [276, 140] on div "Log the situation in the issue log and execute the response plan outlined for t…" at bounding box center [229, 140] width 176 height 11
click at [141, 134] on input "c. Log the situation in the issue log and execute the response plan outlined fo…" at bounding box center [141, 133] width 0 height 4
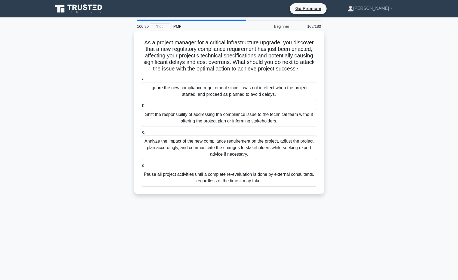
click at [245, 146] on div "Analyze the impact of the new compliance requirement on the project, adjust the…" at bounding box center [229, 147] width 176 height 24
click at [141, 134] on input "c. Analyze the impact of the new compliance requirement on the project, adjust …" at bounding box center [141, 133] width 0 height 4
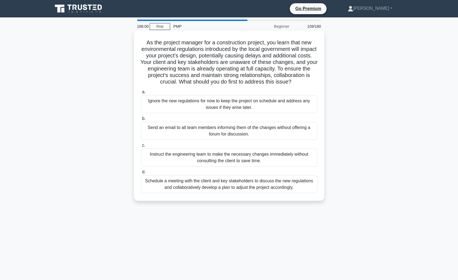
click at [179, 184] on div "Schedule a meeting with the client and key stakeholders to discuss the new regu…" at bounding box center [229, 184] width 176 height 18
click at [141, 174] on input "d. Schedule a meeting with the client and key stakeholders to discuss the new r…" at bounding box center [141, 172] width 0 height 4
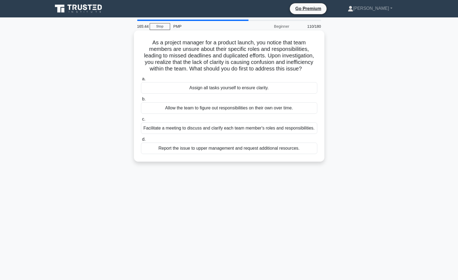
click at [198, 131] on div "Facilitate a meeting to discuss and clarify each team member's roles and respon…" at bounding box center [229, 127] width 176 height 11
click at [141, 121] on input "c. Facilitate a meeting to discuss and clarify each team member's roles and res…" at bounding box center [141, 119] width 0 height 4
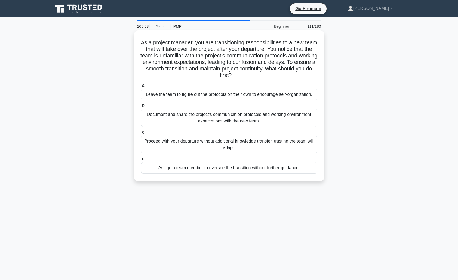
click at [184, 121] on div "Document and share the project's communication protocols and working environmen…" at bounding box center [229, 118] width 176 height 18
click at [141, 107] on input "b. Document and share the project's communication protocols and working environ…" at bounding box center [141, 106] width 0 height 4
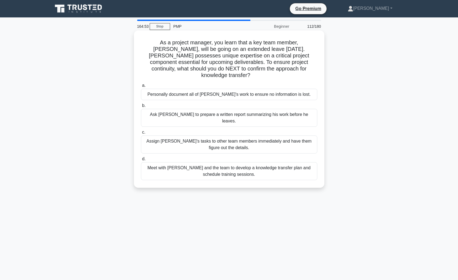
click at [166, 162] on div "Meet with Tom and the team to develop a knowledge transfer plan and schedule tr…" at bounding box center [229, 171] width 176 height 18
click at [141, 160] on input "d. Meet with Tom and the team to develop a knowledge transfer plan and schedule…" at bounding box center [141, 159] width 0 height 4
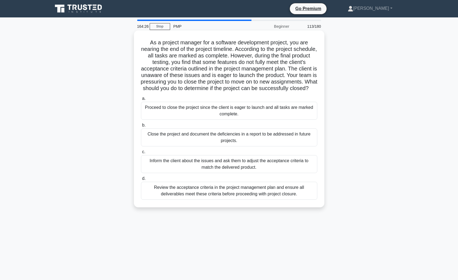
click at [171, 193] on div "Review the acceptance criteria in the project management plan and ensure all de…" at bounding box center [229, 191] width 176 height 18
click at [141, 180] on input "d. Review the acceptance criteria in the project management plan and ensure all…" at bounding box center [141, 179] width 0 height 4
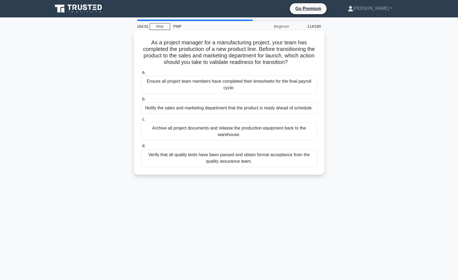
click at [180, 161] on div "Verify that all quality tests have been passed and obtain formal acceptance fro…" at bounding box center [229, 158] width 176 height 18
click at [141, 148] on input "d. Verify that all quality tests have been passed and obtain formal acceptance …" at bounding box center [141, 146] width 0 height 4
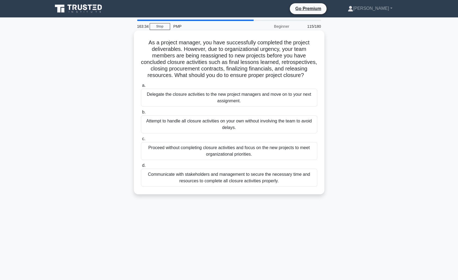
click at [191, 181] on div "Communicate with stakeholders and management to secure the necessary time and r…" at bounding box center [229, 178] width 176 height 18
click at [141, 167] on input "d. Communicate with stakeholders and management to secure the necessary time an…" at bounding box center [141, 166] width 0 height 4
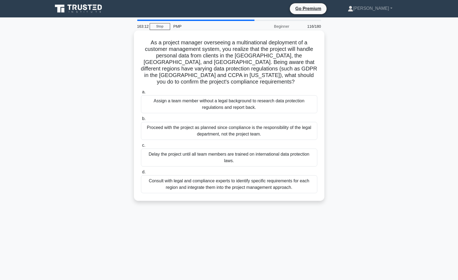
click at [182, 179] on div "Consult with legal and compliance experts to identify specific requirements for…" at bounding box center [229, 184] width 176 height 18
click at [141, 174] on input "d. Consult with legal and compliance experts to identify specific requirements …" at bounding box center [141, 172] width 0 height 4
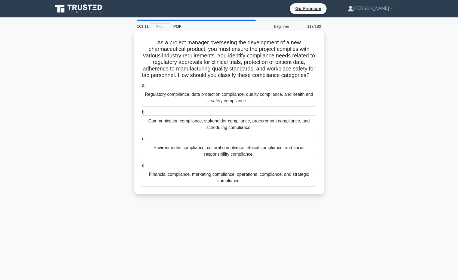
click at [252, 100] on div "Regulatory compliance, data protection compliance, quality compliance, and heal…" at bounding box center [229, 98] width 176 height 18
click at [141, 87] on input "a. Regulatory compliance, data protection compliance, quality compliance, and h…" at bounding box center [141, 86] width 0 height 4
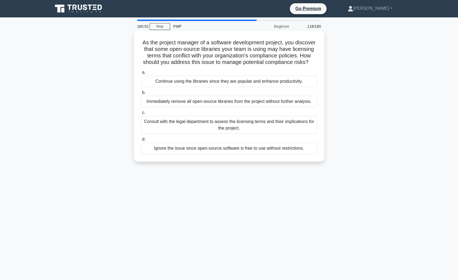
click at [250, 127] on div "Consult with the legal department to assess the licensing terms and their impli…" at bounding box center [229, 125] width 176 height 18
click at [141, 114] on input "c. Consult with the legal department to assess the licensing terms and their im…" at bounding box center [141, 113] width 0 height 4
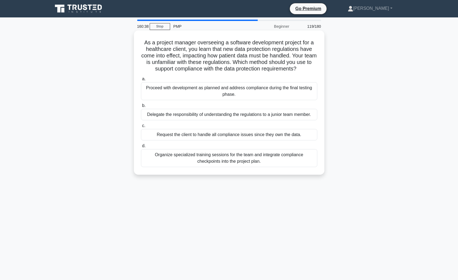
click at [271, 161] on div "Organize specialized training sessions for the team and integrate compliance ch…" at bounding box center [229, 158] width 176 height 18
click at [141, 148] on input "d. Organize specialized training sessions for the team and integrate compliance…" at bounding box center [141, 146] width 0 height 4
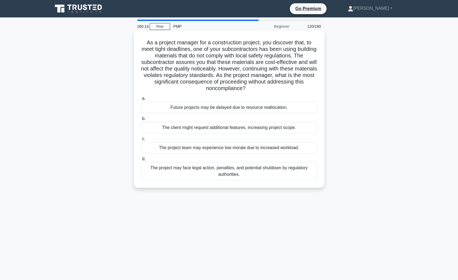
click at [257, 171] on div "The project may face legal action, penalties, and potential shutdown by regulat…" at bounding box center [229, 171] width 176 height 18
click at [141, 161] on input "d. The project may face legal action, penalties, and potential shutdown by regu…" at bounding box center [141, 159] width 0 height 4
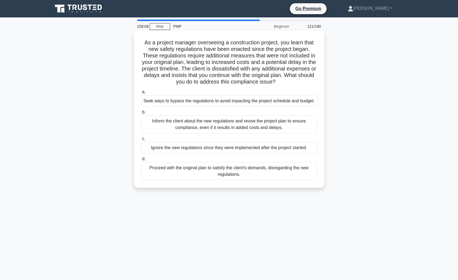
click at [223, 124] on div "Inform the client about the new regulations and revise the project plan to ensu…" at bounding box center [229, 124] width 176 height 18
click at [141, 114] on input "b. Inform the client about the new regulations and revise the project plan to e…" at bounding box center [141, 112] width 0 height 4
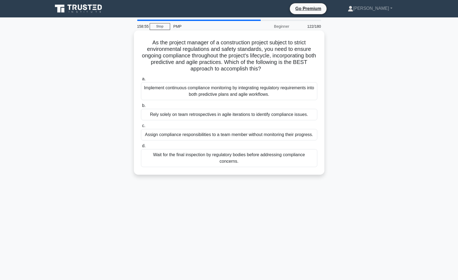
click at [242, 89] on div "Implement continuous compliance monitoring by integrating regulatory requiremen…" at bounding box center [229, 91] width 176 height 18
click at [141, 81] on input "a. Implement continuous compliance monitoring by integrating regulatory require…" at bounding box center [141, 79] width 0 height 4
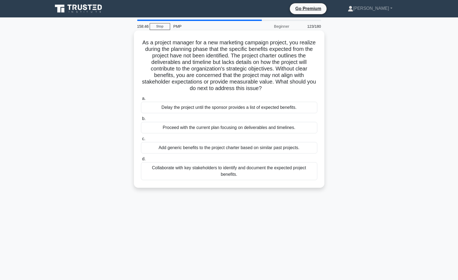
click at [221, 169] on div "Collaborate with key stakeholders to identify and document the expected project…" at bounding box center [229, 171] width 176 height 18
click at [141, 161] on input "d. Collaborate with key stakeholders to identify and document the expected proj…" at bounding box center [141, 159] width 0 height 4
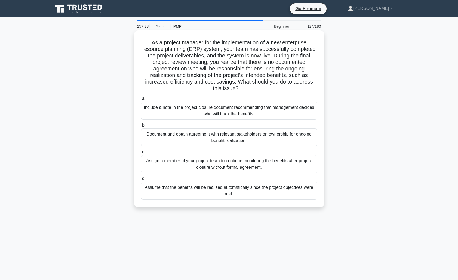
click at [254, 138] on div "Document and obtain agreement with relevant stakeholders on ownership for ongoi…" at bounding box center [229, 137] width 176 height 18
click at [141, 127] on input "b. Document and obtain agreement with relevant stakeholders on ownership for on…" at bounding box center [141, 125] width 0 height 4
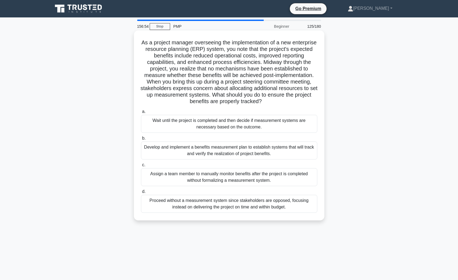
click at [258, 150] on div "Develop and implement a benefits measurement plan to establish systems that wil…" at bounding box center [229, 150] width 176 height 18
click at [141, 140] on input "b. Develop and implement a benefits measurement plan to establish systems that …" at bounding box center [141, 139] width 0 height 4
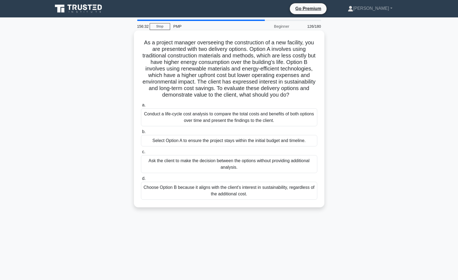
click at [240, 117] on div "Conduct a life-cycle cost analysis to compare the total costs and benefits of b…" at bounding box center [229, 117] width 176 height 18
click at [141, 107] on input "a. Conduct a life-cycle cost analysis to compare the total costs and benefits o…" at bounding box center [141, 105] width 0 height 4
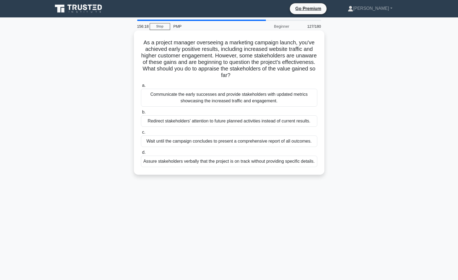
click at [246, 99] on div "Communicate the early successes and provide stakeholders with updated metrics s…" at bounding box center [229, 98] width 176 height 18
click at [141, 87] on input "a. Communicate the early successes and provide stakeholders with updated metric…" at bounding box center [141, 86] width 0 height 4
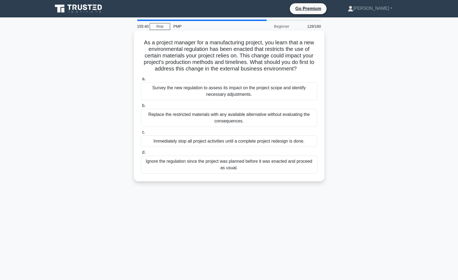
click at [247, 91] on div "Survey the new regulation to assess its impact on the project scope and identif…" at bounding box center [229, 91] width 176 height 18
click at [141, 81] on input "a. Survey the new regulation to assess its impact on the project scope and iden…" at bounding box center [141, 79] width 0 height 4
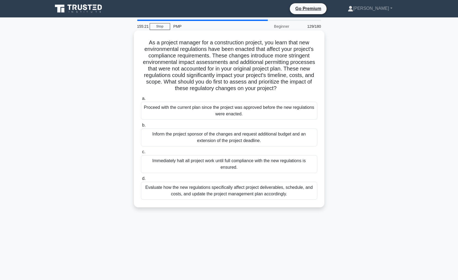
click at [261, 191] on div "Evaluate how the new regulations specifically affect project deliverables, sche…" at bounding box center [229, 191] width 176 height 18
click at [141, 180] on input "d. Evaluate how the new regulations specifically affect project deliverables, s…" at bounding box center [141, 179] width 0 height 4
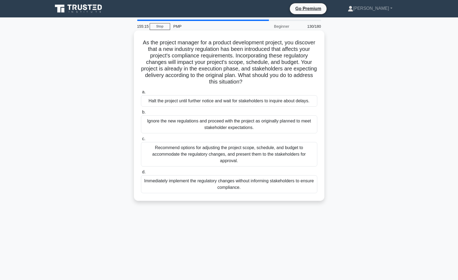
click at [262, 155] on div "Recommend options for adjusting the project scope, schedule, and budget to acco…" at bounding box center [229, 154] width 176 height 24
click at [141, 141] on input "c. Recommend options for adjusting the project scope, schedule, and budget to a…" at bounding box center [141, 139] width 0 height 4
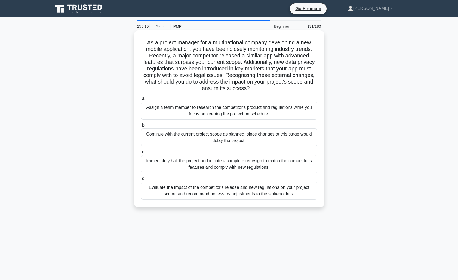
click at [268, 195] on div "Evaluate the impact of the competitor's release and new regulations on your pro…" at bounding box center [229, 191] width 176 height 18
click at [141, 180] on input "d. Evaluate the impact of the competitor's release and new regulations on your …" at bounding box center [141, 179] width 0 height 4
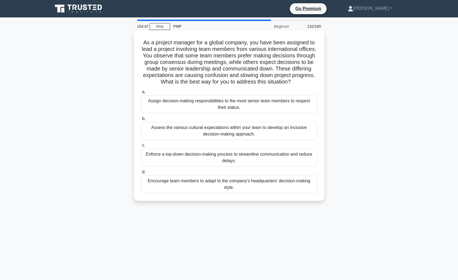
click at [246, 133] on div "Assess the various cultural expectations within your team to develop an inclusi…" at bounding box center [229, 131] width 176 height 18
click at [141, 120] on input "b. Assess the various cultural expectations within your team to develop an incl…" at bounding box center [141, 119] width 0 height 4
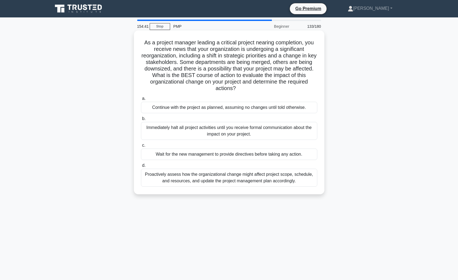
click at [262, 180] on div "Proactively assess how the organizational change might affect project scope, sc…" at bounding box center [229, 178] width 176 height 18
click at [141, 167] on input "d. Proactively assess how the organizational change might affect project scope,…" at bounding box center [141, 166] width 0 height 4
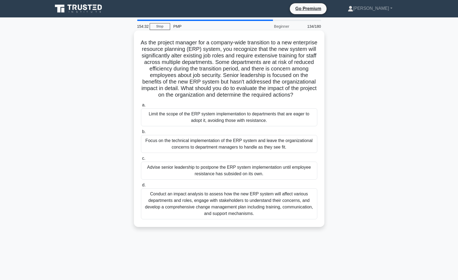
click at [258, 208] on div "Conduct an impact analysis to assess how the new ERP system will affect various…" at bounding box center [229, 203] width 176 height 31
click at [141, 187] on input "d. Conduct an impact analysis to assess how the new ERP system will affect vari…" at bounding box center [141, 185] width 0 height 4
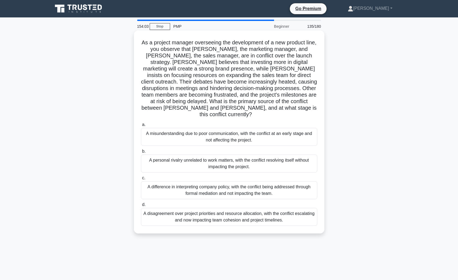
click at [251, 213] on div "A disagreement over project priorities and resource allocation, with the confli…" at bounding box center [229, 217] width 176 height 18
click at [141, 206] on input "d. A disagreement over project priorities and resource allocation, with the con…" at bounding box center [141, 205] width 0 height 4
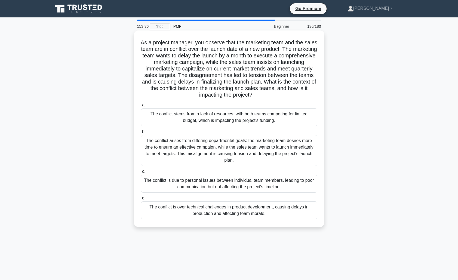
click at [266, 148] on div "The conflict arises from differing departmental goals: the marketing team desir…" at bounding box center [229, 150] width 176 height 31
click at [141, 134] on input "b. The conflict arises from differing departmental goals: the marketing team de…" at bounding box center [141, 132] width 0 height 4
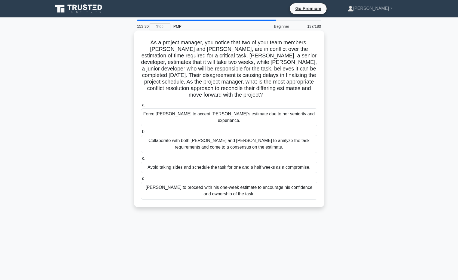
click at [257, 135] on div "Collaborate with both Emily and Raj to analyze the task requirements and come t…" at bounding box center [229, 144] width 176 height 18
click at [141, 133] on input "b. Collaborate with both Emily and Raj to analyze the task requirements and com…" at bounding box center [141, 132] width 0 height 4
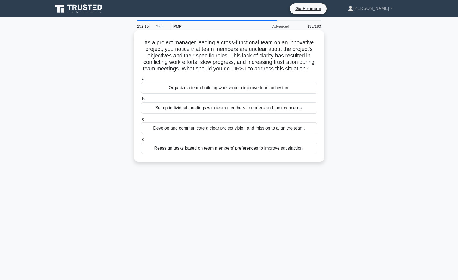
click at [243, 126] on div "Develop and communicate a clear project vision and mission to align the team." at bounding box center [229, 127] width 176 height 11
click at [141, 121] on input "c. Develop and communicate a clear project vision and mission to align the team." at bounding box center [141, 119] width 0 height 4
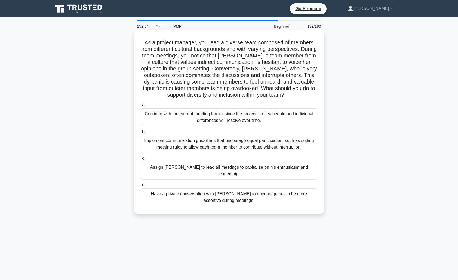
click at [238, 144] on div "Implement communication guidelines that encourage equal participation, such as …" at bounding box center [229, 144] width 176 height 18
click at [141, 134] on input "b. Implement communication guidelines that encourage equal participation, such …" at bounding box center [141, 132] width 0 height 4
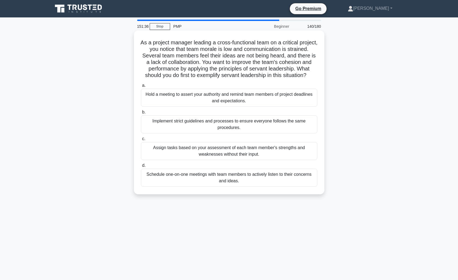
click at [214, 177] on div "Schedule one-on-one meetings with team members to actively listen to their conc…" at bounding box center [229, 178] width 176 height 18
click at [141, 167] on input "d. Schedule one-on-one meetings with team members to actively listen to their c…" at bounding box center [141, 166] width 0 height 4
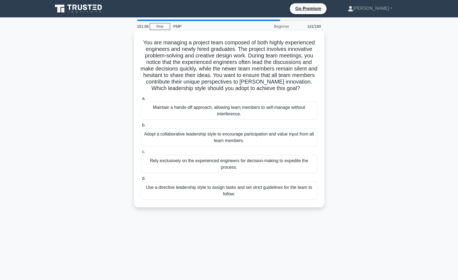
click at [250, 139] on div "Adopt a collaborative leadership style to encourage participation and value inp…" at bounding box center [229, 137] width 176 height 18
click at [141, 127] on input "b. Adopt a collaborative leadership style to encourage participation and value …" at bounding box center [141, 125] width 0 height 4
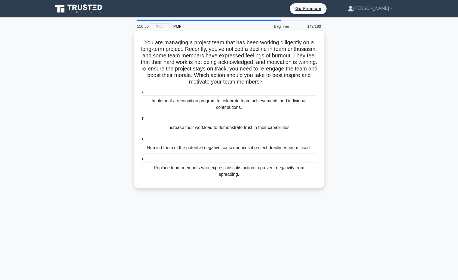
click at [253, 105] on div "Implement a recognition program to celebrate team achievements and individual c…" at bounding box center [229, 104] width 176 height 18
click at [141, 94] on input "a. Implement a recognition program to celebrate team achievements and individua…" at bounding box center [141, 92] width 0 height 4
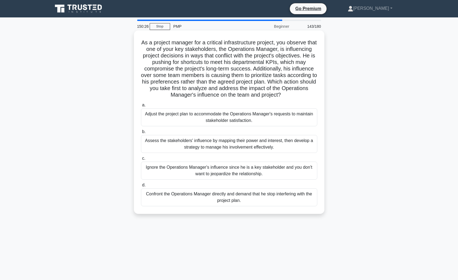
click at [268, 143] on div "Assess the stakeholders' influence by mapping their power and interest, then de…" at bounding box center [229, 144] width 176 height 18
click at [141, 134] on input "b. Assess the stakeholders' influence by mapping their power and interest, then…" at bounding box center [141, 132] width 0 height 4
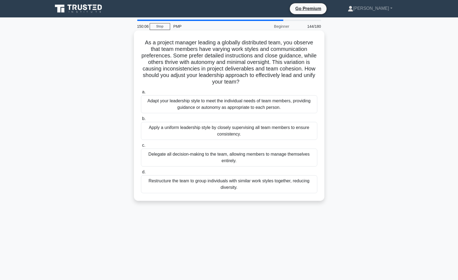
click at [230, 104] on div "Adapt your leadership style to meet the individual needs of team members, provi…" at bounding box center [229, 104] width 176 height 18
click at [141, 94] on input "a. Adapt your leadership style to meet the individual needs of team members, pr…" at bounding box center [141, 92] width 0 height 4
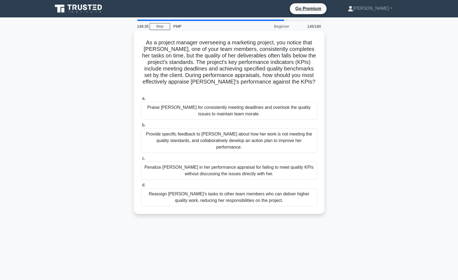
click at [267, 131] on div "Provide specific feedback to Emma about how her work is not meeting the quality…" at bounding box center [229, 140] width 176 height 24
click at [141, 127] on input "b. Provide specific feedback to Emma about how her work is not meeting the qual…" at bounding box center [141, 125] width 0 height 4
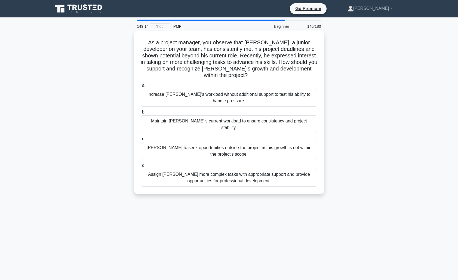
click at [264, 169] on div "Assign Jamal more complex tasks with appropriate support and provide opportunit…" at bounding box center [229, 178] width 176 height 18
click at [141, 166] on input "d. Assign Jamal more complex tasks with appropriate support and provide opportu…" at bounding box center [141, 166] width 0 height 4
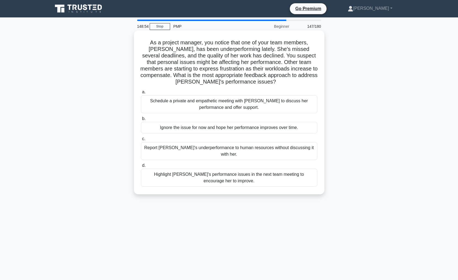
click at [224, 106] on div "Schedule a private and empathetic meeting with Karen to discuss her performance…" at bounding box center [229, 104] width 176 height 18
click at [141, 94] on input "a. Schedule a private and empathetic meeting with Karen to discuss her performa…" at bounding box center [141, 92] width 0 height 4
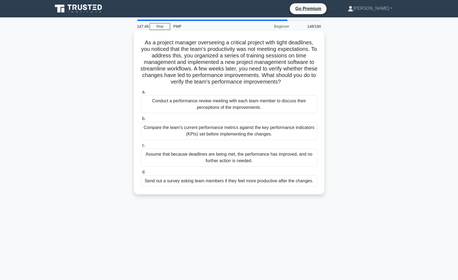
click at [270, 131] on div "Compare the team's current performance metrics against the key performance indi…" at bounding box center [229, 131] width 176 height 18
click at [141, 120] on input "b. Compare the team's current performance metrics against the key performance i…" at bounding box center [141, 119] width 0 height 4
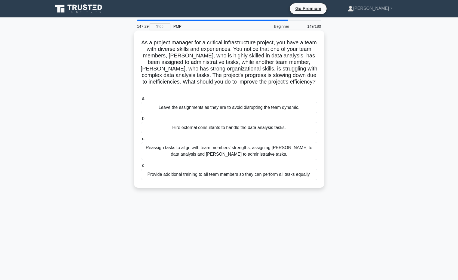
click at [255, 145] on div "Reassign tasks to align with team members' strengths, assigning Emma to data an…" at bounding box center [229, 151] width 176 height 18
click at [141, 141] on input "c. Reassign tasks to align with team members' strengths, assigning Emma to data…" at bounding box center [141, 139] width 0 height 4
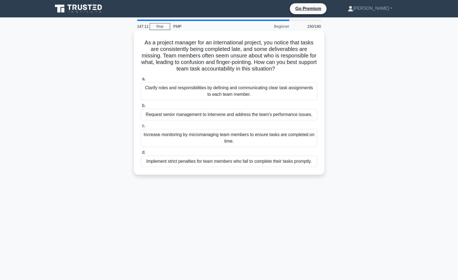
click at [258, 93] on div "Clarify roles and responsibilities by defining and communicating clear task ass…" at bounding box center [229, 91] width 176 height 18
click at [141, 81] on input "a. Clarify roles and responsibilities by defining and communicating clear task …" at bounding box center [141, 79] width 0 height 4
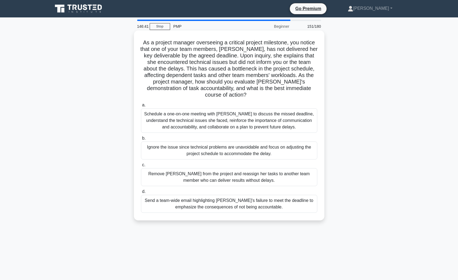
click at [244, 112] on div "Schedule a one-on-one meeting with Emily to discuss the missed deadline, unders…" at bounding box center [229, 120] width 176 height 24
click at [141, 107] on input "a. Schedule a one-on-one meeting with Emily to discuss the missed deadline, und…" at bounding box center [141, 105] width 0 height 4
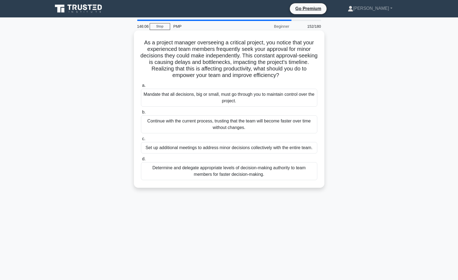
click at [243, 170] on div "Determine and delegate appropriate levels of decision-making authority to team …" at bounding box center [229, 171] width 176 height 18
click at [141, 161] on input "d. Determine and delegate appropriate levels of decision-making authority to te…" at bounding box center [141, 159] width 0 height 4
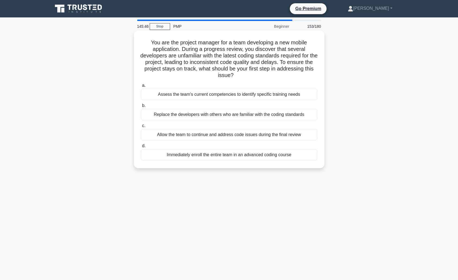
click at [242, 94] on div "Assess the team's current competencies to identify specific training needs" at bounding box center [229, 94] width 176 height 11
click at [141, 87] on input "a. Assess the team's current competencies to identify specific training needs" at bounding box center [141, 86] width 0 height 4
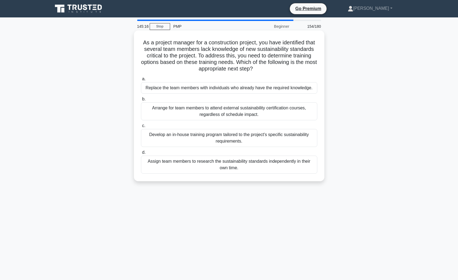
click at [255, 141] on div "Develop an in-house training program tailored to the project's specific sustain…" at bounding box center [229, 138] width 176 height 18
click at [141, 128] on input "c. Develop an in-house training program tailored to the project's specific sust…" at bounding box center [141, 126] width 0 height 4
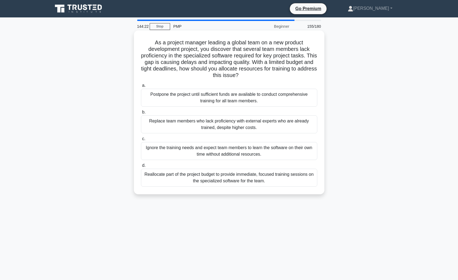
click at [197, 176] on div "Reallocate part of the project budget to provide immediate, focused training se…" at bounding box center [229, 178] width 176 height 18
click at [141, 167] on input "d. Reallocate part of the project budget to provide immediate, focused training…" at bounding box center [141, 166] width 0 height 4
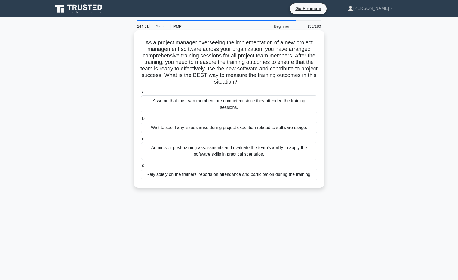
click at [287, 151] on div "Administer post-training assessments and evaluate the team's ability to apply t…" at bounding box center [229, 151] width 176 height 18
click at [141, 141] on input "c. Administer post-training assessments and evaluate the team's ability to appl…" at bounding box center [141, 139] width 0 height 4
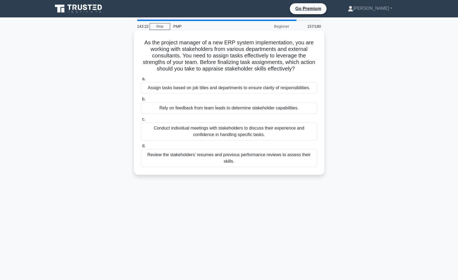
click at [274, 133] on div "Conduct individual meetings with stakeholders to discuss their experience and c…" at bounding box center [229, 131] width 176 height 18
click at [141, 121] on input "c. Conduct individual meetings with stakeholders to discuss their experience an…" at bounding box center [141, 119] width 0 height 4
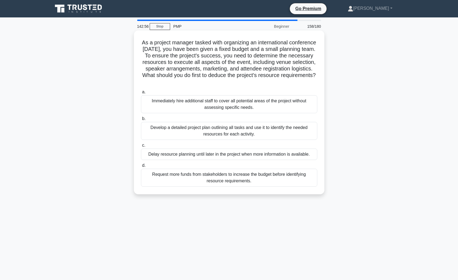
click at [276, 134] on div "Develop a detailed project plan outlining all tasks and use it to identify the …" at bounding box center [229, 131] width 176 height 18
click at [141, 120] on input "b. Develop a detailed project plan outlining all tasks and use it to identify t…" at bounding box center [141, 119] width 0 height 4
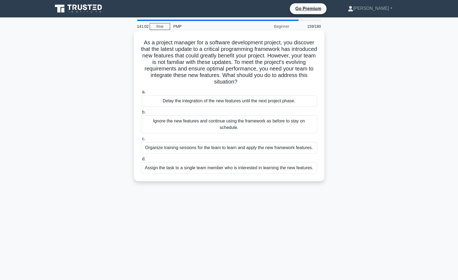
click at [203, 148] on div "Organize training sessions for the team to learn and apply the new framework fe…" at bounding box center [229, 147] width 176 height 11
click at [141, 141] on input "c. Organize training sessions for the team to learn and apply the new framework…" at bounding box center [141, 139] width 0 height 4
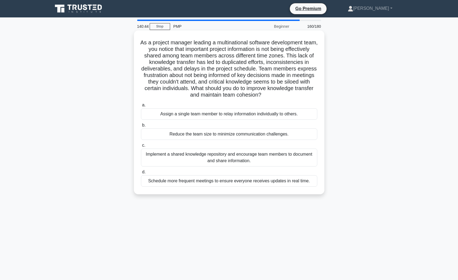
click at [175, 156] on div "Implement a shared knowledge repository and encourage team members to document …" at bounding box center [229, 157] width 176 height 18
click at [141, 147] on input "c. Implement a shared knowledge repository and encourage team members to docume…" at bounding box center [141, 146] width 0 height 4
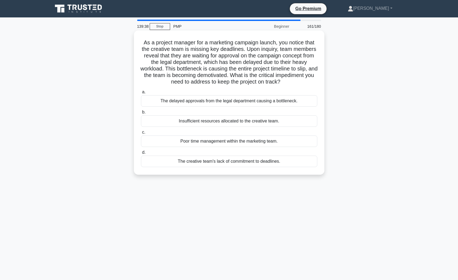
click at [234, 103] on div "The delayed approvals from the legal department causing a bottleneck." at bounding box center [229, 100] width 176 height 11
click at [141, 94] on input "a. The delayed approvals from the legal department causing a bottleneck." at bounding box center [141, 92] width 0 height 4
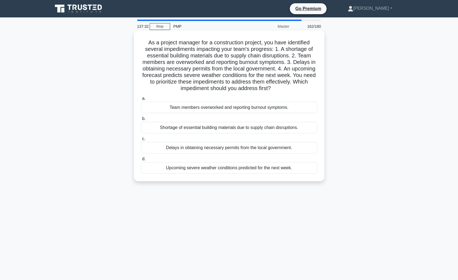
click at [237, 109] on div "Team members overworked and reporting burnout symptoms." at bounding box center [229, 107] width 176 height 11
click at [141, 100] on input "a. Team members overworked and reporting burnout symptoms." at bounding box center [141, 99] width 0 height 4
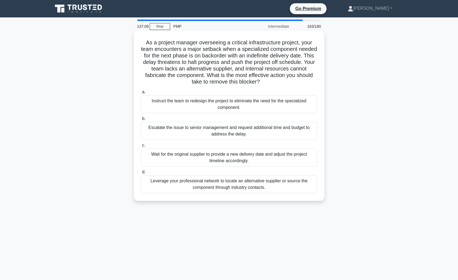
click at [196, 185] on div "Leverage your professional network to locate an alternative supplier or source …" at bounding box center [229, 184] width 176 height 18
click at [141, 174] on input "d. Leverage your professional network to locate an alternative supplier or sour…" at bounding box center [141, 172] width 0 height 4
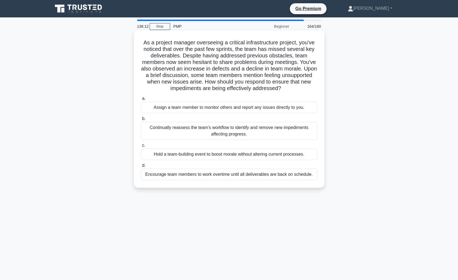
click at [251, 134] on div "Continually reassess the team's workflow to identify and remove new impediments…" at bounding box center [229, 131] width 176 height 18
click at [141, 120] on input "b. Continually reassess the team's workflow to identify and remove new impedime…" at bounding box center [141, 119] width 0 height 4
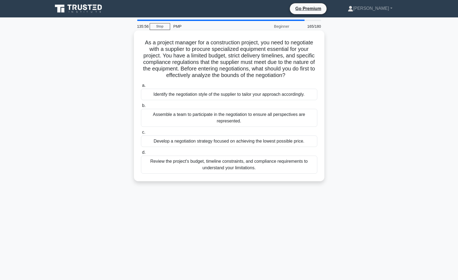
click at [228, 166] on div "Review the project's budget, timeline constraints, and compliance requirements …" at bounding box center [229, 165] width 176 height 18
click at [141, 154] on input "d. Review the project's budget, timeline constraints, and compliance requiremen…" at bounding box center [141, 153] width 0 height 4
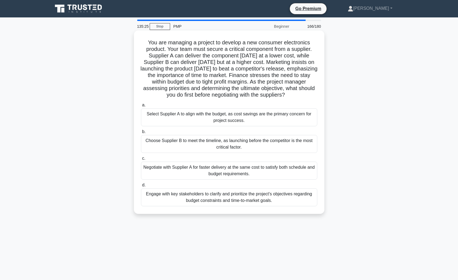
click at [226, 195] on div "Engage with key stakeholders to clarify and prioritize the project's objectives…" at bounding box center [229, 197] width 176 height 18
click at [141, 187] on input "d. Engage with key stakeholders to clarify and prioritize the project's objecti…" at bounding box center [141, 185] width 0 height 4
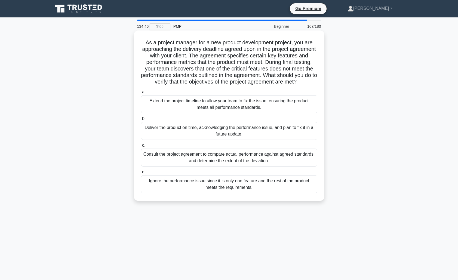
click at [249, 107] on div "Extend the project timeline to allow your team to fix the issue, ensuring the p…" at bounding box center [229, 104] width 176 height 18
click at [141, 94] on input "a. Extend the project timeline to allow your team to fix the issue, ensuring th…" at bounding box center [141, 92] width 0 height 4
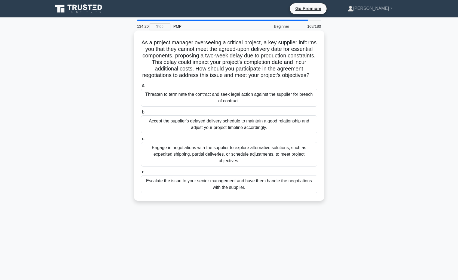
click at [212, 158] on div "Engage in negotiations with the supplier to explore alternative solutions, such…" at bounding box center [229, 154] width 176 height 24
click at [141, 141] on input "c. Engage in negotiations with the supplier to explore alternative solutions, s…" at bounding box center [141, 139] width 0 height 4
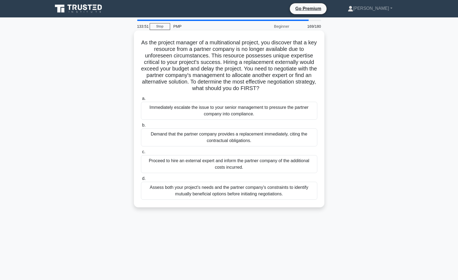
click at [235, 191] on div "Assess both your project's needs and the partner company's constraints to ident…" at bounding box center [229, 191] width 176 height 18
click at [141, 180] on input "d. Assess both your project's needs and the partner company's constraints to id…" at bounding box center [141, 179] width 0 height 4
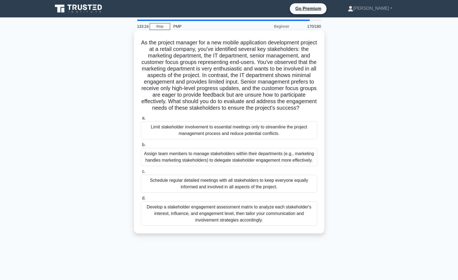
click at [240, 212] on div "Develop a stakeholder engagement assessment matrix to analyze each stakeholder'…" at bounding box center [229, 213] width 176 height 24
click at [141, 200] on input "d. Develop a stakeholder engagement assessment matrix to analyze each stakehold…" at bounding box center [141, 198] width 0 height 4
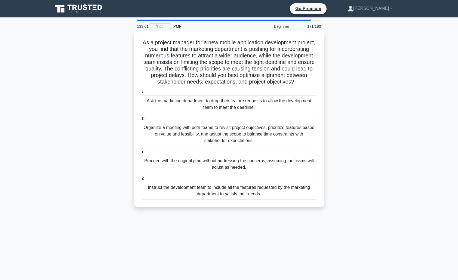
click at [245, 134] on div "Organize a meeting with both teams to revisit project objectives, prioritize fe…" at bounding box center [229, 134] width 176 height 24
click at [141, 120] on input "b. Organize a meeting with both teams to revisit project objectives, prioritize…" at bounding box center [141, 119] width 0 height 4
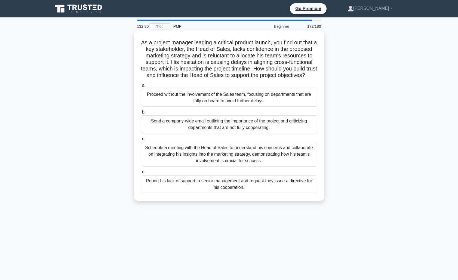
click at [257, 162] on div "Schedule a meeting with the Head of Sales to understand his concerns and collab…" at bounding box center [229, 154] width 176 height 24
click at [141, 141] on input "c. Schedule a meeting with the Head of Sales to understand his concerns and col…" at bounding box center [141, 139] width 0 height 4
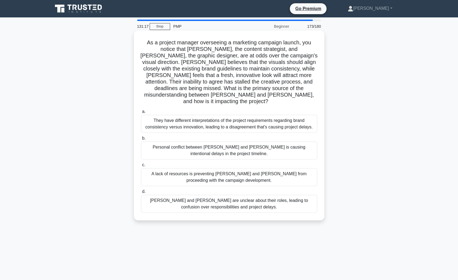
click at [248, 115] on div "They have different interpretations of the project requirements regarding brand…" at bounding box center [229, 124] width 176 height 18
click at [141, 113] on input "a. They have different interpretations of the project requirements regarding br…" at bounding box center [141, 112] width 0 height 4
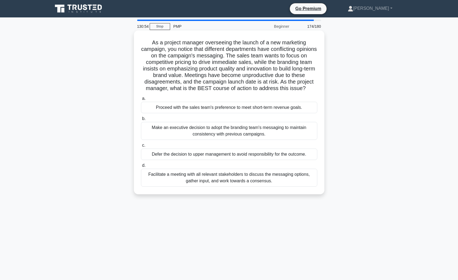
click at [269, 177] on div "Facilitate a meeting with all relevant stakeholders to discuss the messaging op…" at bounding box center [229, 178] width 176 height 18
click at [141, 167] on input "d. Facilitate a meeting with all relevant stakeholders to discuss the messaging…" at bounding box center [141, 166] width 0 height 4
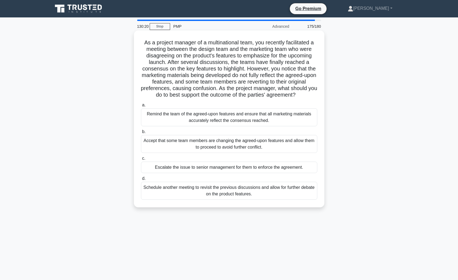
click at [275, 122] on div "Remind the team of the agreed-upon features and ensure that all marketing mater…" at bounding box center [229, 117] width 176 height 18
click at [141, 107] on input "a. Remind the team of the agreed-upon features and ensure that all marketing ma…" at bounding box center [141, 105] width 0 height 4
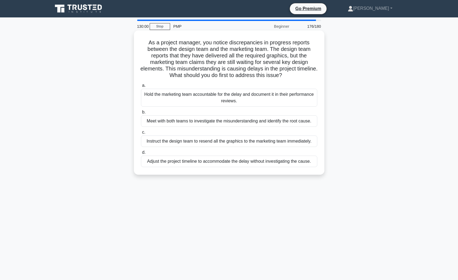
click at [275, 122] on div "Meet with both teams to investigate the misunderstanding and identify the root …" at bounding box center [229, 120] width 176 height 11
click at [141, 114] on input "b. Meet with both teams to investigate the misunderstanding and identify the ro…" at bounding box center [141, 112] width 0 height 4
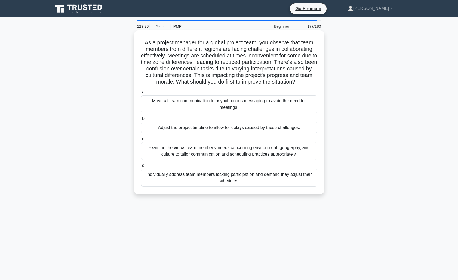
click at [287, 151] on div "Examine the virtual team members' needs concerning environment, geography, and …" at bounding box center [229, 151] width 176 height 18
click at [141, 141] on input "c. Examine the virtual team members' needs concerning environment, geography, a…" at bounding box center [141, 139] width 0 height 4
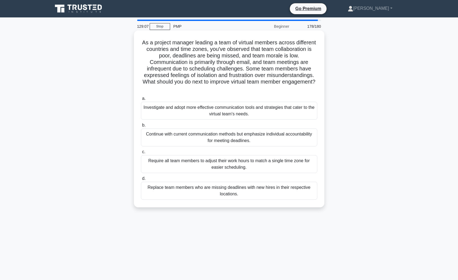
click at [277, 109] on div "Investigate and adopt more effective communication tools and strategies that ca…" at bounding box center [229, 111] width 176 height 18
click at [141, 100] on input "a. Investigate and adopt more effective communication tools and strategies that…" at bounding box center [141, 99] width 0 height 4
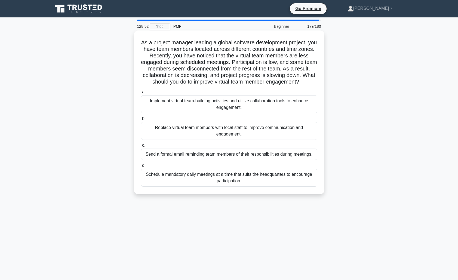
click at [277, 103] on div "Implement virtual team-building activities and utilize collaboration tools to e…" at bounding box center [229, 104] width 176 height 18
click at [141, 94] on input "a. Implement virtual team-building activities and utilize collaboration tools t…" at bounding box center [141, 92] width 0 height 4
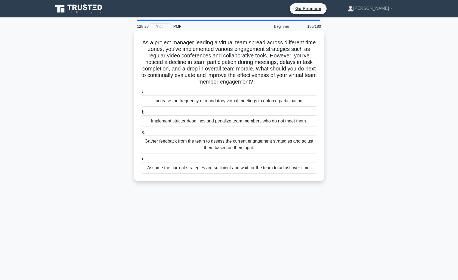
click at [264, 145] on div "Gather feedback from the team to assess the current engagement strategies and a…" at bounding box center [229, 144] width 176 height 18
click at [141, 134] on input "c. Gather feedback from the team to assess the current engagement strategies an…" at bounding box center [141, 133] width 0 height 4
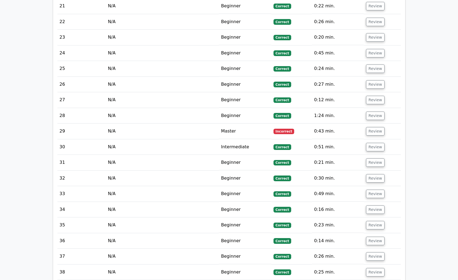
scroll to position [1080, 0]
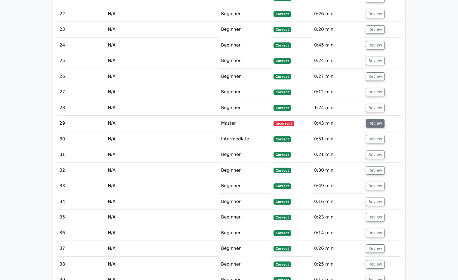
click at [375, 119] on button "Review" at bounding box center [375, 123] width 18 height 8
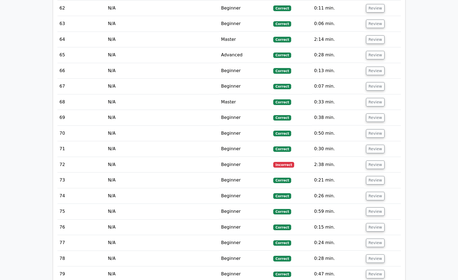
scroll to position [1996, 0]
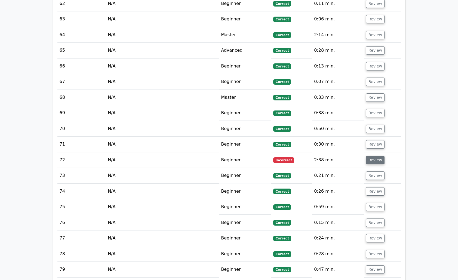
click at [375, 156] on button "Review" at bounding box center [375, 160] width 18 height 8
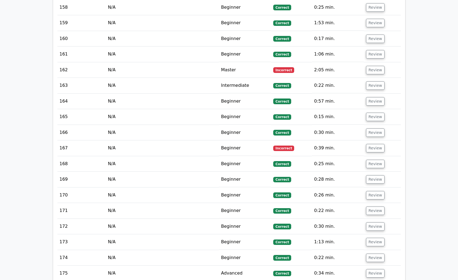
scroll to position [3780, 0]
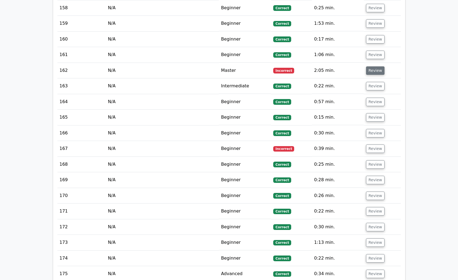
click at [370, 66] on button "Review" at bounding box center [375, 70] width 18 height 8
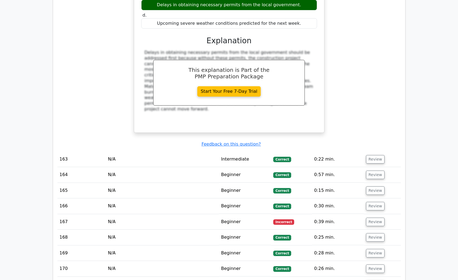
scroll to position [4033, 0]
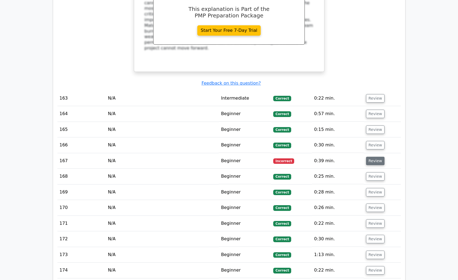
click at [374, 157] on button "Review" at bounding box center [375, 161] width 18 height 8
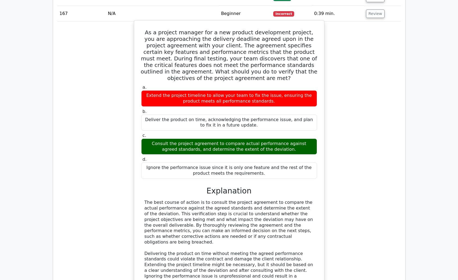
scroll to position [4137, 0]
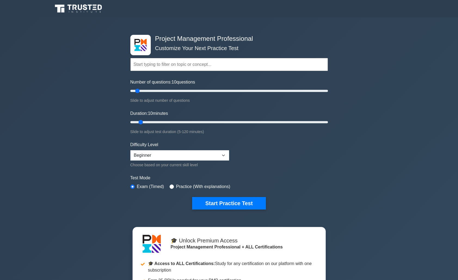
select select "beginner"
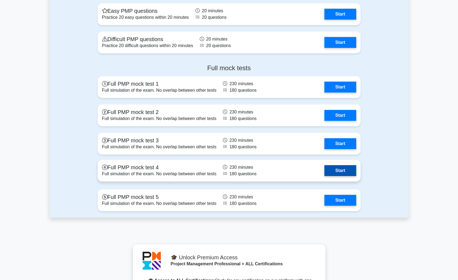
scroll to position [1964, 0]
